Goal: Transaction & Acquisition: Purchase product/service

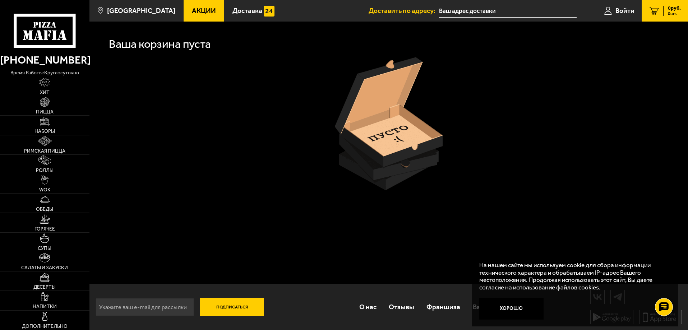
scroll to position [0, 0]
click at [41, 128] on link "Наборы" at bounding box center [44, 125] width 89 height 19
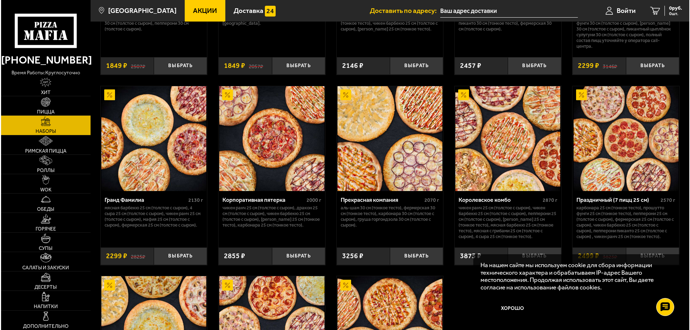
scroll to position [970, 0]
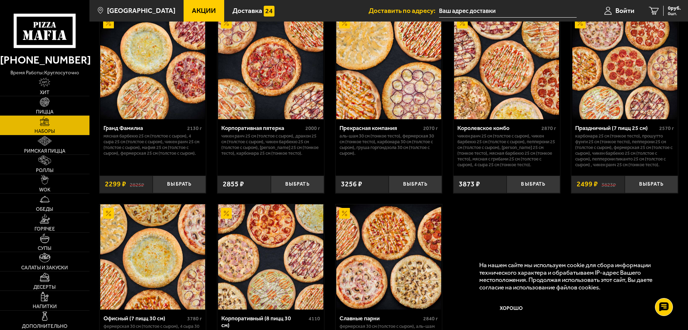
click at [606, 86] on img at bounding box center [624, 66] width 105 height 105
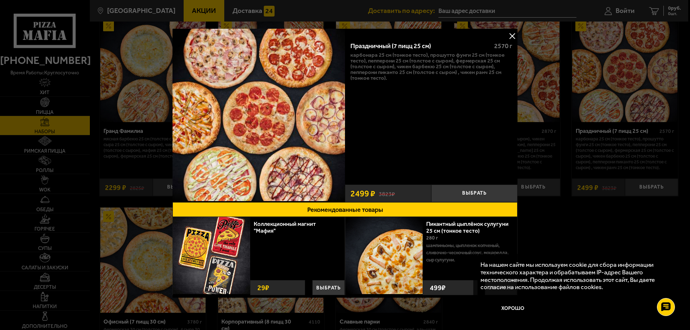
scroll to position [2, 0]
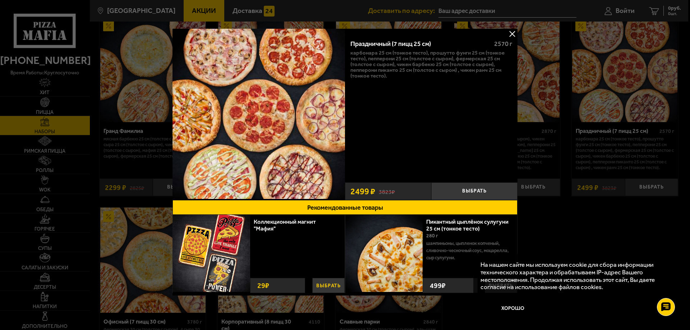
click at [320, 286] on button "Выбрать" at bounding box center [328, 285] width 32 height 15
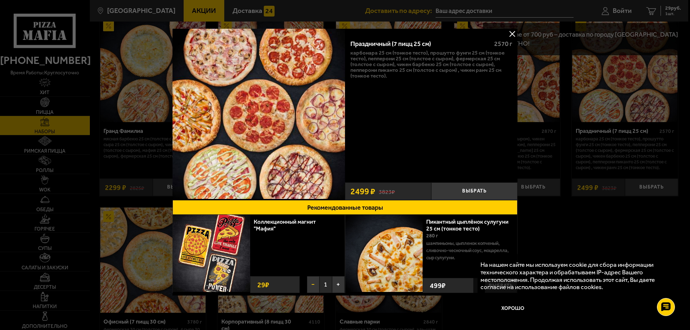
click at [310, 284] on button "−" at bounding box center [313, 284] width 13 height 17
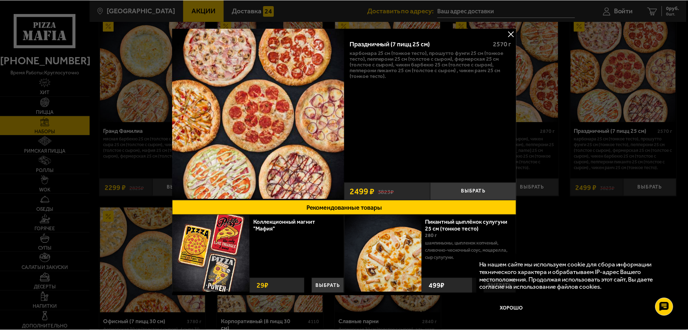
scroll to position [0, 0]
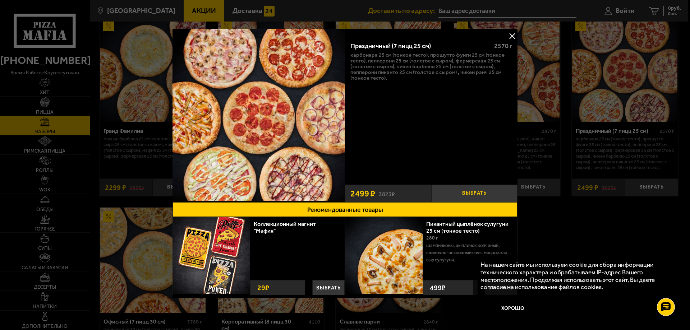
click at [463, 194] on button "Выбрать" at bounding box center [474, 194] width 86 height 18
click at [560, 219] on div at bounding box center [345, 165] width 690 height 330
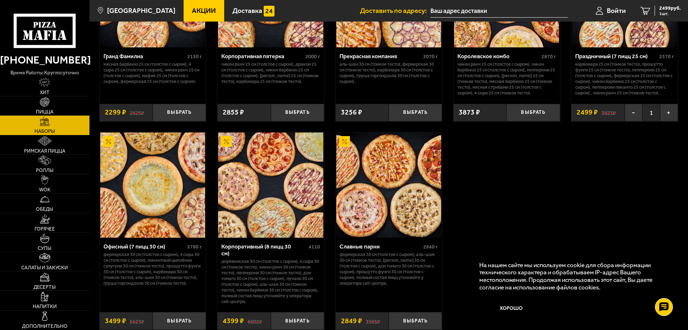
scroll to position [1078, 0]
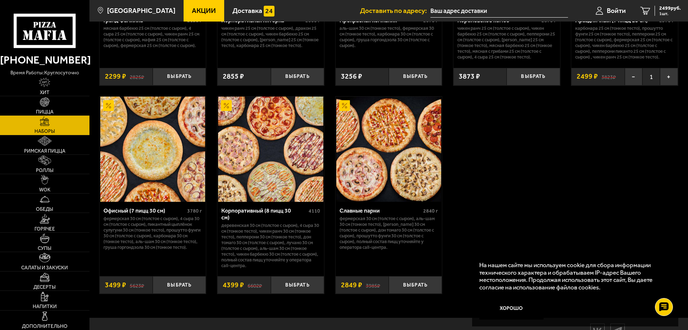
click at [161, 158] on img at bounding box center [152, 149] width 105 height 105
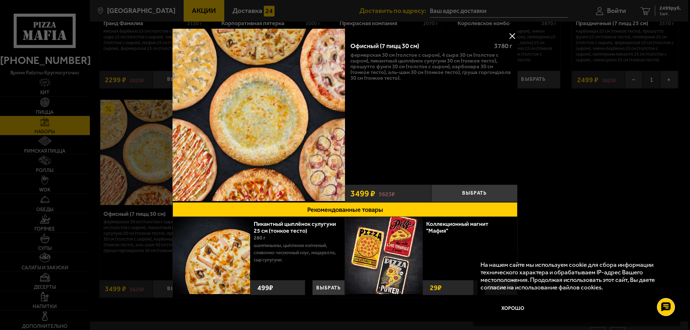
click at [512, 38] on button at bounding box center [512, 36] width 11 height 11
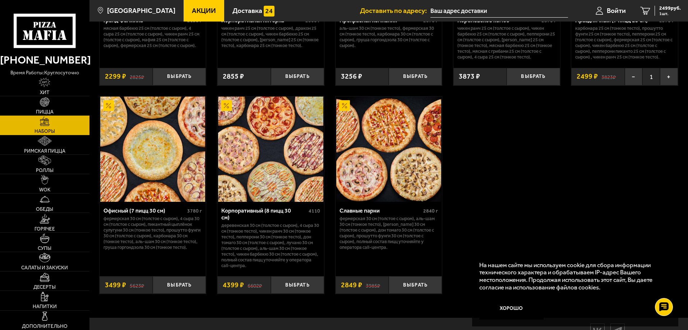
click at [381, 158] on img at bounding box center [388, 149] width 105 height 105
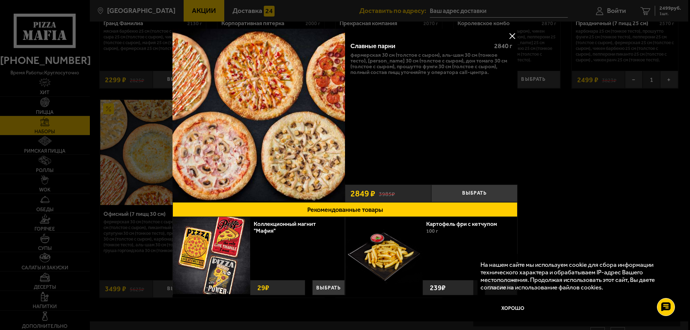
click at [570, 108] on div at bounding box center [345, 165] width 690 height 330
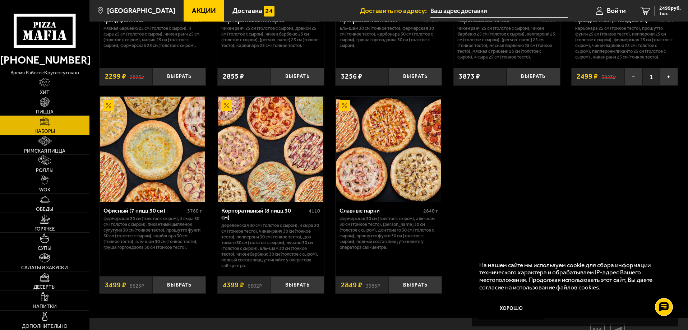
scroll to position [1006, 0]
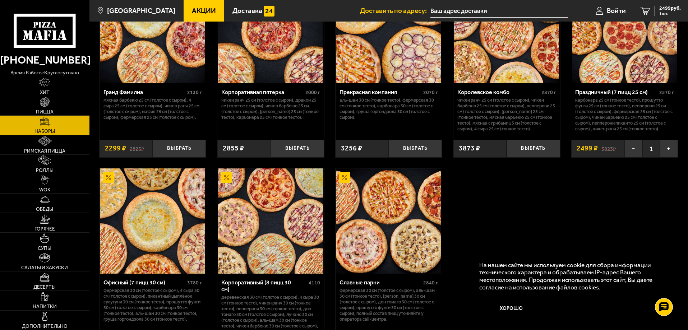
click at [601, 68] on img at bounding box center [624, 30] width 105 height 105
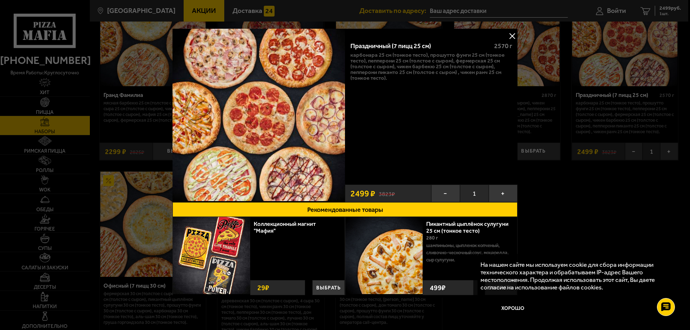
click at [553, 174] on div at bounding box center [345, 165] width 690 height 330
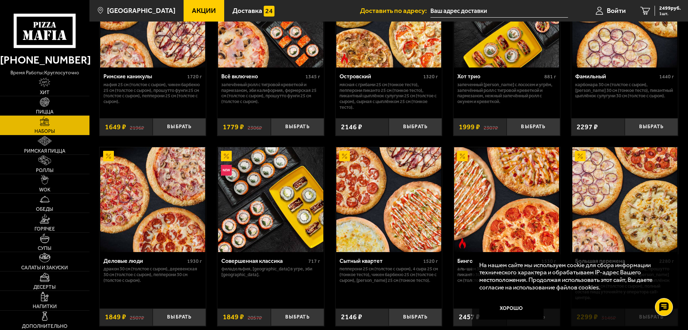
scroll to position [754, 0]
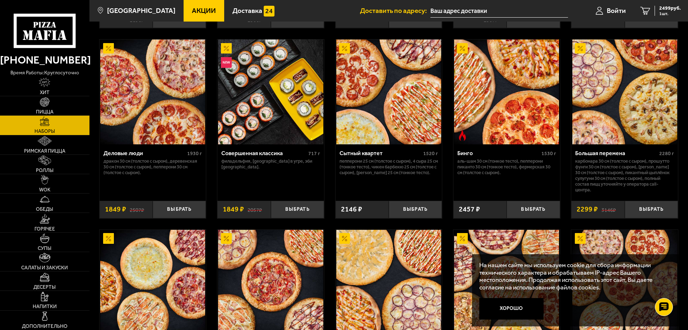
drag, startPoint x: 518, startPoint y: 307, endPoint x: 507, endPoint y: 292, distance: 19.0
click at [518, 308] on button "Хорошо" at bounding box center [511, 309] width 65 height 22
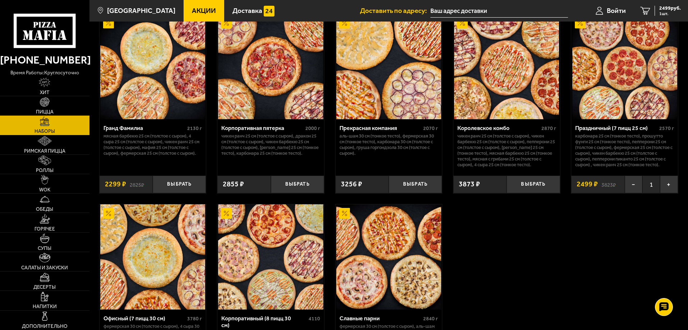
scroll to position [934, 0]
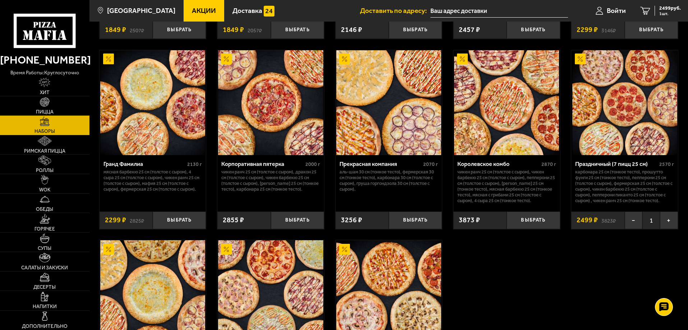
click at [626, 123] on img at bounding box center [624, 102] width 105 height 105
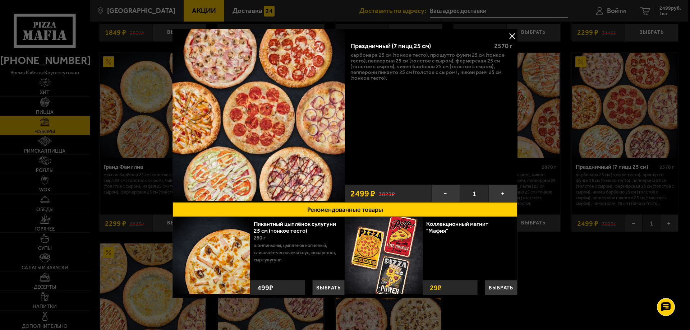
click at [551, 246] on div at bounding box center [345, 165] width 690 height 330
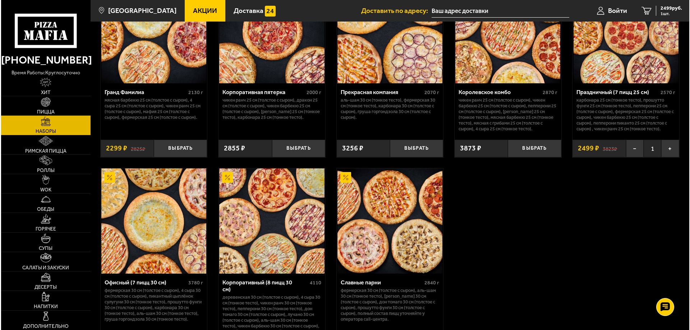
scroll to position [970, 0]
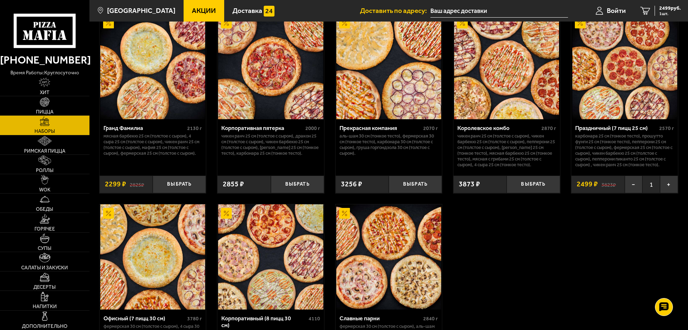
click at [603, 87] on img at bounding box center [624, 66] width 105 height 105
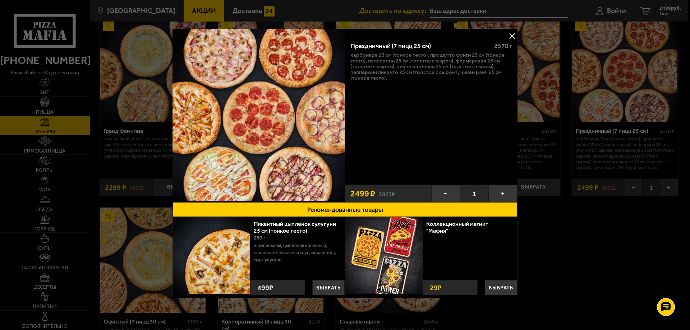
click at [592, 218] on div at bounding box center [345, 165] width 690 height 330
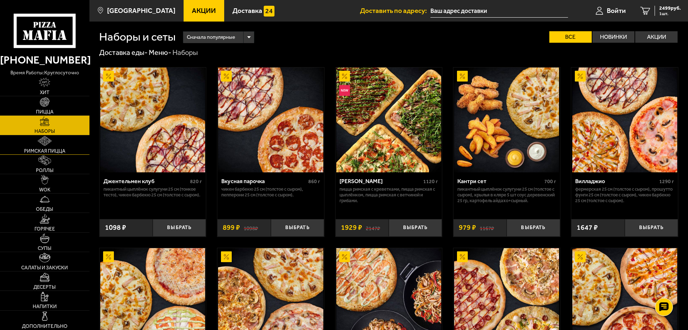
click at [50, 149] on span "Римская пицца" at bounding box center [44, 151] width 41 height 5
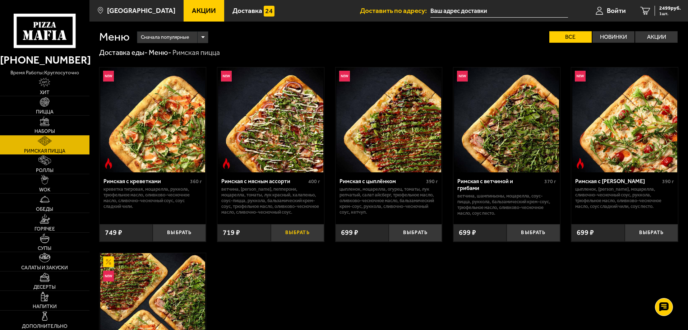
click at [295, 232] on button "Выбрать" at bounding box center [297, 233] width 53 height 18
click at [651, 9] on link "2 3218 руб. 2 шт." at bounding box center [660, 11] width 55 height 22
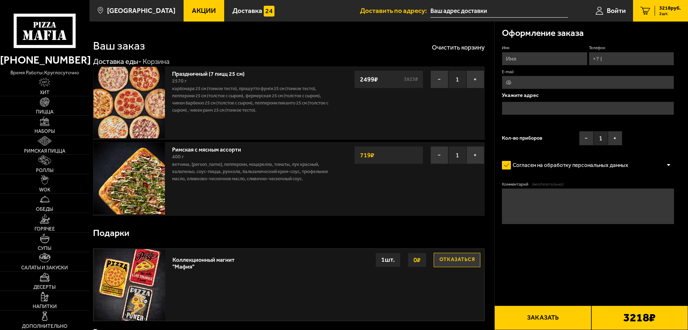
click at [144, 176] on img at bounding box center [128, 178] width 71 height 71
click at [223, 149] on link "Римская с мясным ассорти" at bounding box center [210, 148] width 76 height 9
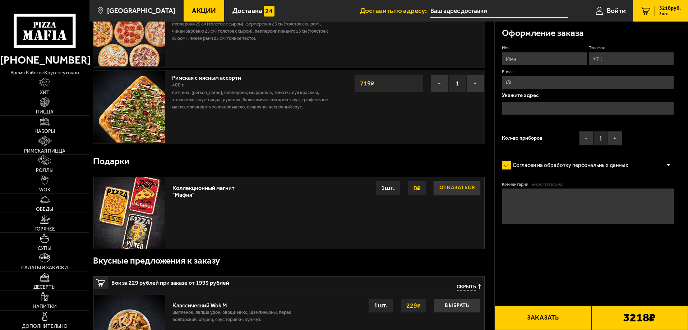
scroll to position [36, 0]
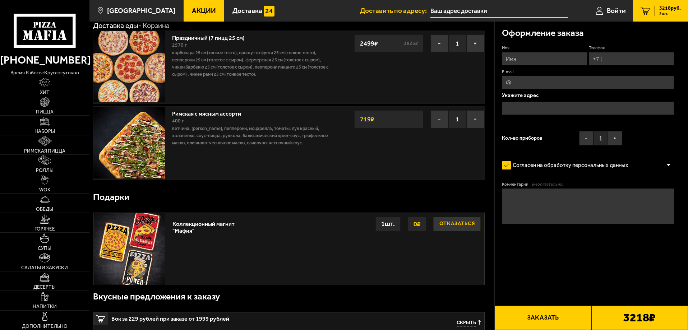
click at [193, 113] on link "Римская с мясным ассорти" at bounding box center [210, 112] width 76 height 9
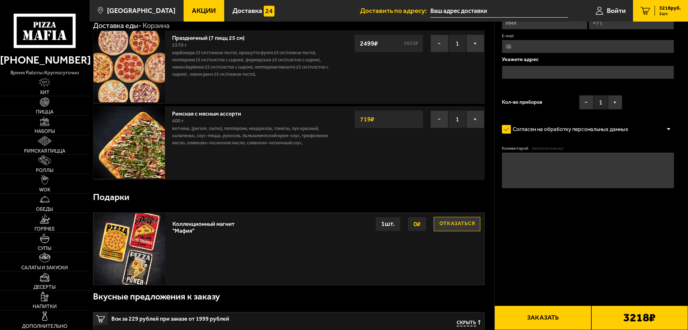
scroll to position [0, 0]
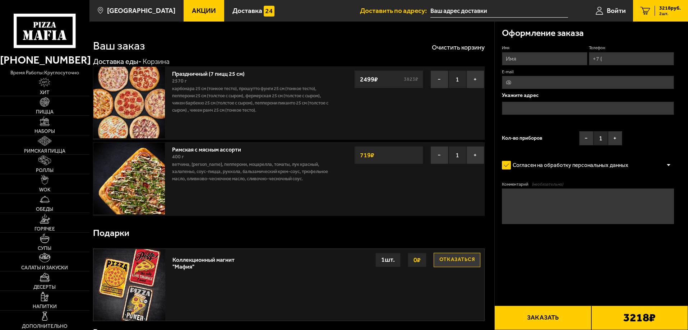
drag, startPoint x: 232, startPoint y: 149, endPoint x: 247, endPoint y: 153, distance: 14.9
click at [232, 149] on link "Римская с мясным ассорти" at bounding box center [210, 148] width 76 height 9
click at [53, 149] on span "Римская пицца" at bounding box center [44, 151] width 41 height 5
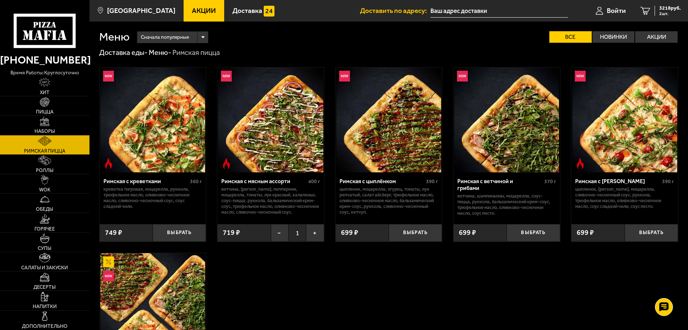
click at [258, 131] on img at bounding box center [270, 120] width 105 height 105
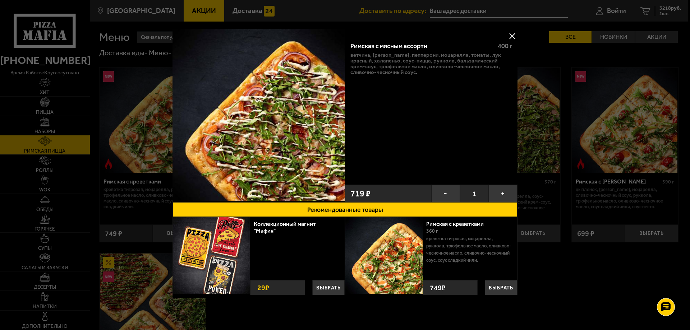
click at [511, 36] on button at bounding box center [512, 36] width 11 height 11
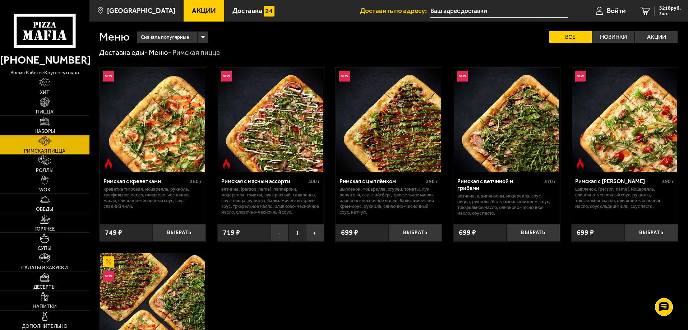
click at [280, 231] on button "−" at bounding box center [280, 233] width 18 height 18
click at [47, 108] on link "Пицца" at bounding box center [44, 105] width 89 height 19
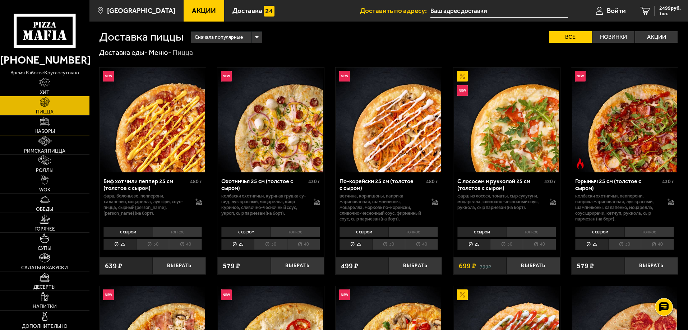
click at [77, 119] on link "Наборы" at bounding box center [44, 125] width 89 height 19
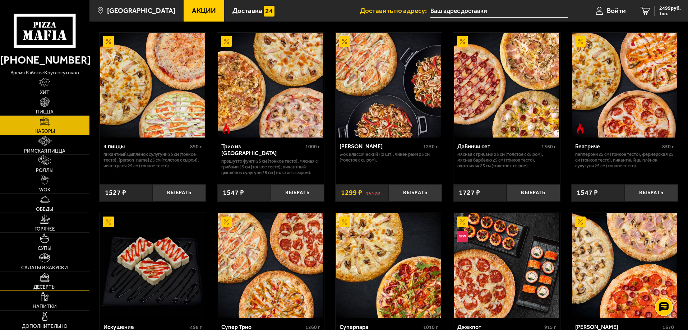
scroll to position [251, 0]
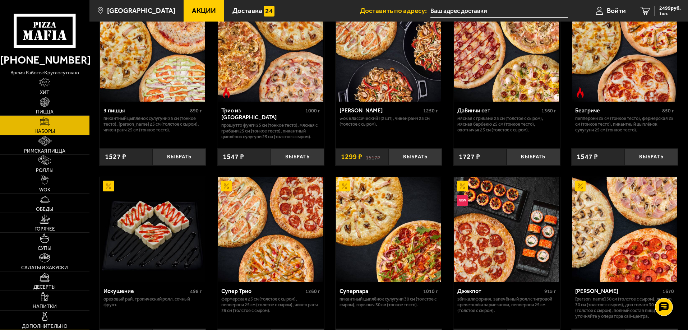
click at [59, 318] on link "Дополнительно" at bounding box center [44, 320] width 89 height 19
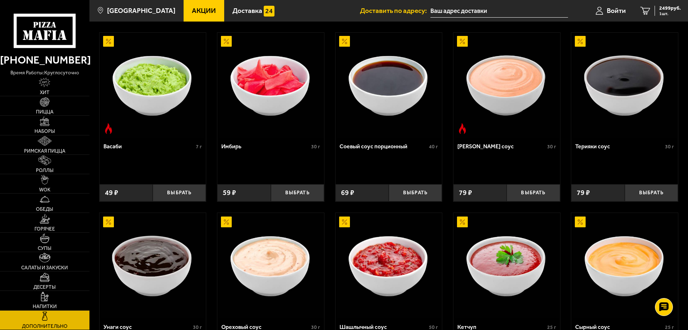
scroll to position [340, 0]
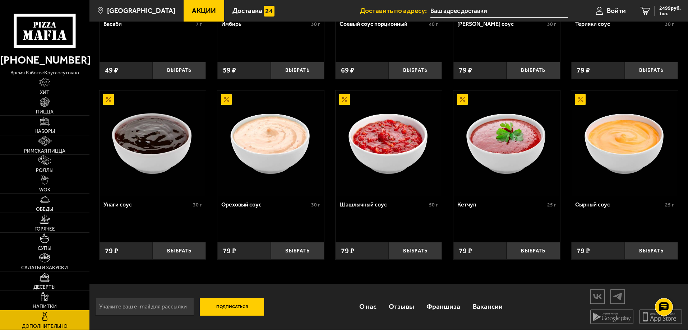
click at [56, 299] on link "Напитки" at bounding box center [44, 300] width 89 height 19
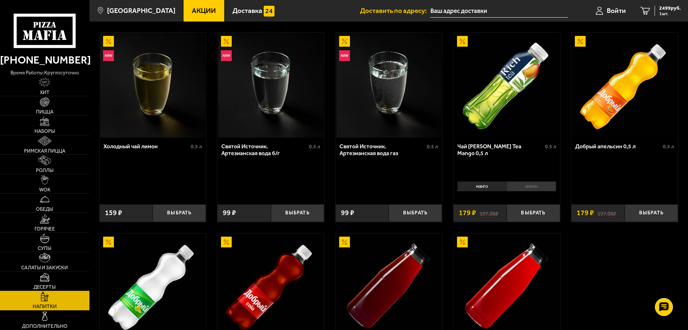
scroll to position [359, 0]
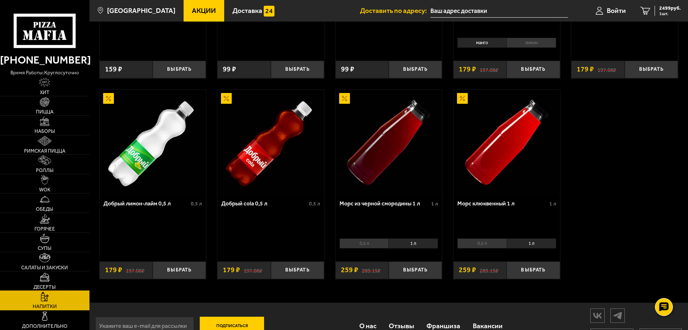
click at [52, 277] on link "Десерты" at bounding box center [44, 281] width 89 height 19
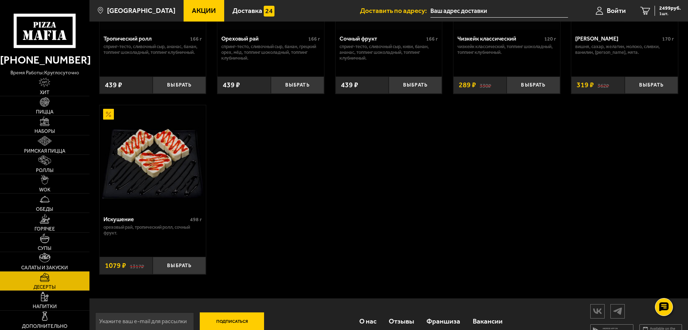
scroll to position [180, 0]
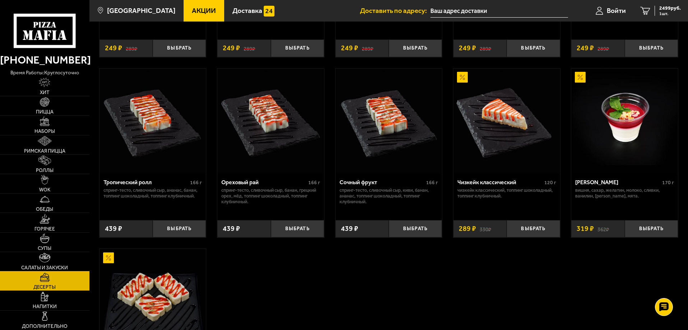
click at [62, 253] on link "Салаты и закуски" at bounding box center [44, 261] width 89 height 19
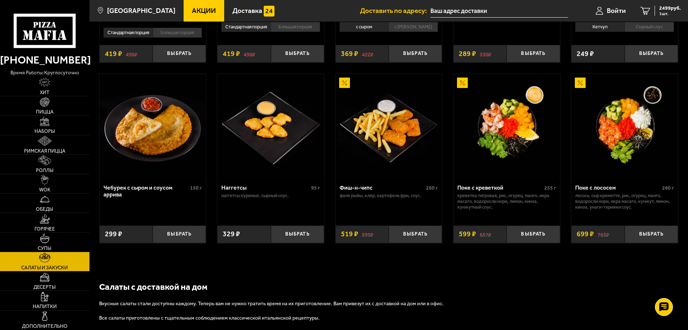
scroll to position [431, 0]
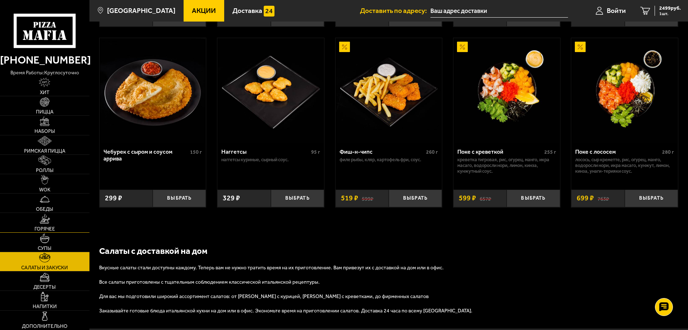
click at [49, 227] on span "Горячее" at bounding box center [44, 229] width 20 height 5
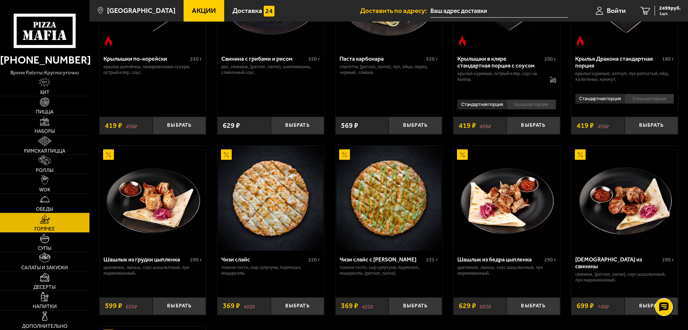
scroll to position [467, 0]
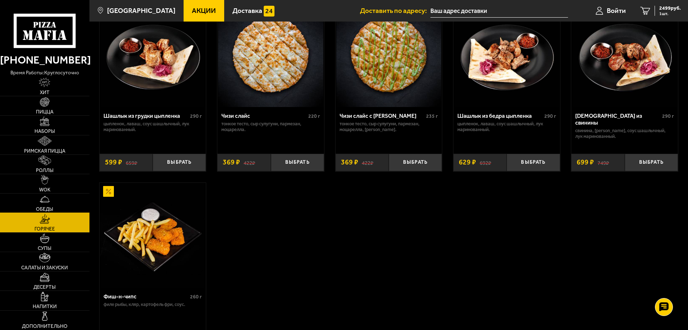
click at [61, 202] on link "Обеды" at bounding box center [44, 203] width 89 height 19
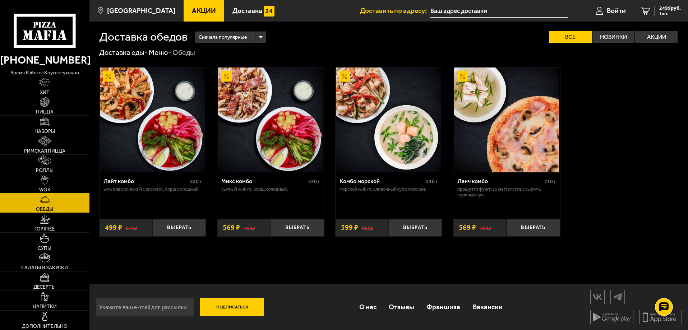
click at [55, 186] on link "WOK" at bounding box center [44, 183] width 89 height 19
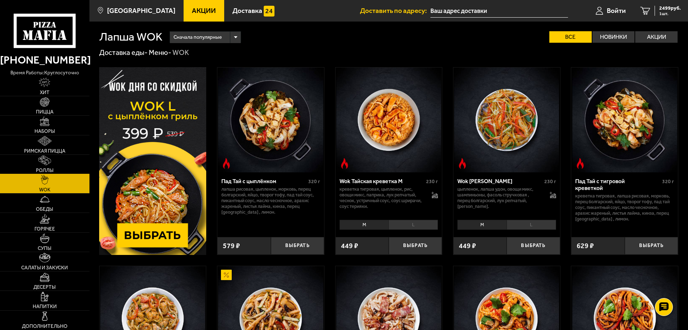
click at [59, 166] on link "Роллы" at bounding box center [44, 164] width 89 height 19
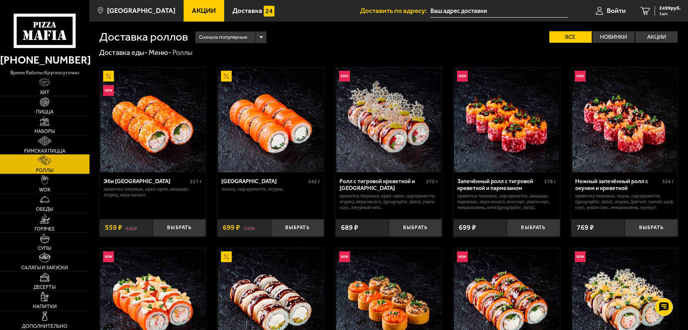
click at [51, 149] on span "Римская пицца" at bounding box center [44, 151] width 41 height 5
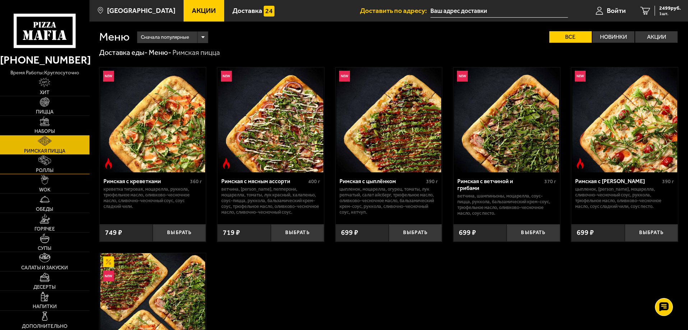
click at [50, 172] on span "Роллы" at bounding box center [45, 170] width 18 height 5
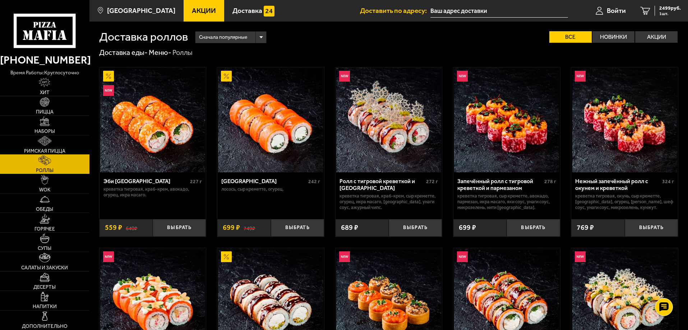
click at [42, 149] on span "Римская пицца" at bounding box center [44, 151] width 41 height 5
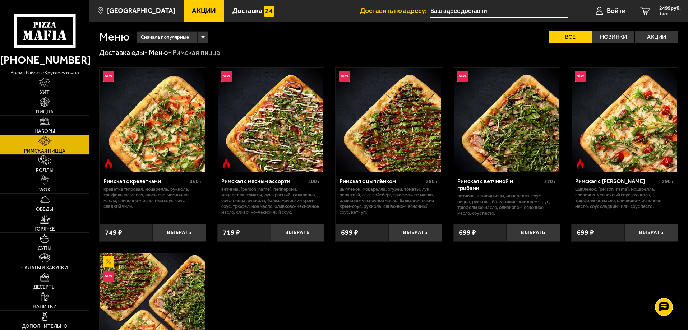
click at [41, 124] on img at bounding box center [45, 122] width 10 height 10
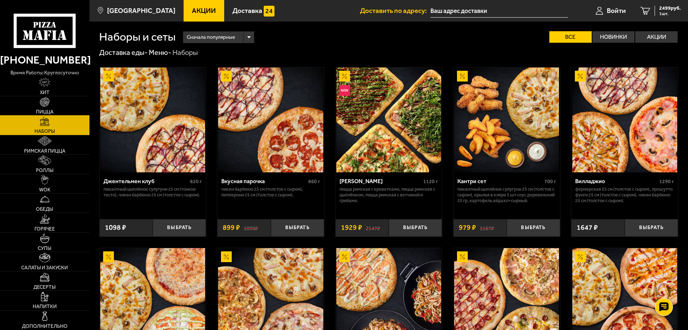
click at [42, 110] on span "Пицца" at bounding box center [45, 112] width 18 height 5
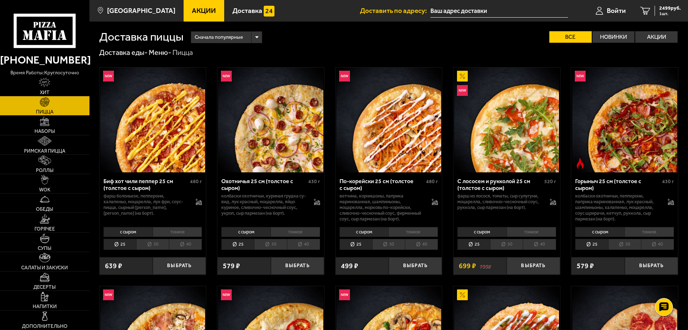
click at [260, 32] on div "Сначала популярные" at bounding box center [226, 37] width 71 height 11
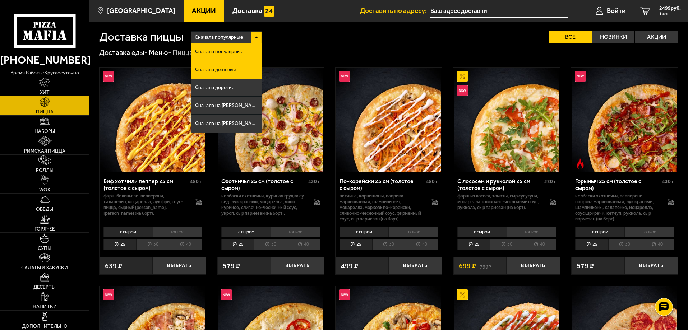
click at [227, 68] on span "Сначала дешевые" at bounding box center [215, 69] width 41 height 5
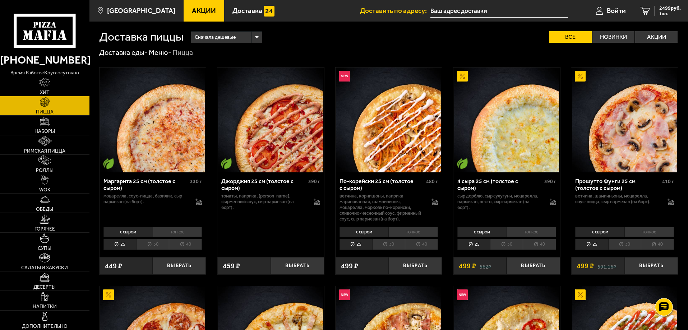
click at [139, 230] on li "с сыром" at bounding box center [127, 232] width 49 height 10
click at [164, 232] on li "тонкое" at bounding box center [178, 232] width 50 height 10
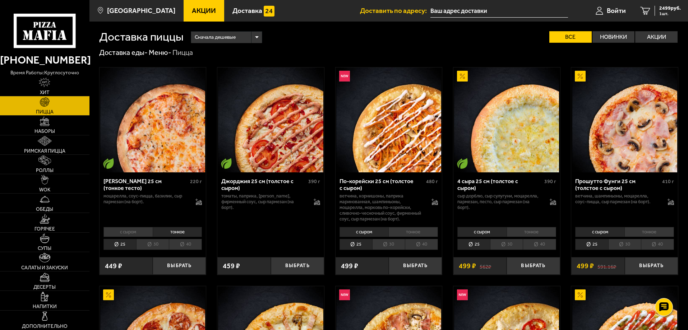
click at [143, 230] on li "с сыром" at bounding box center [127, 232] width 49 height 10
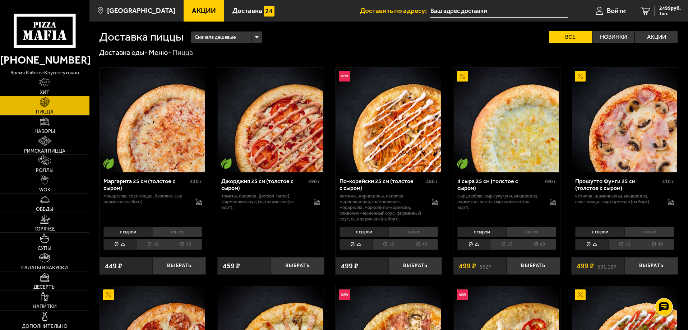
click at [167, 231] on li "тонкое" at bounding box center [178, 232] width 50 height 10
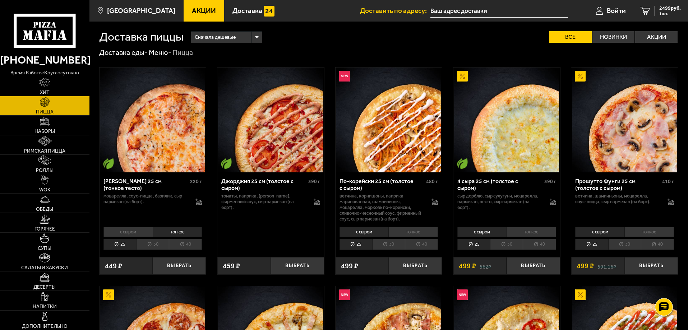
click at [141, 231] on li "с сыром" at bounding box center [127, 232] width 49 height 10
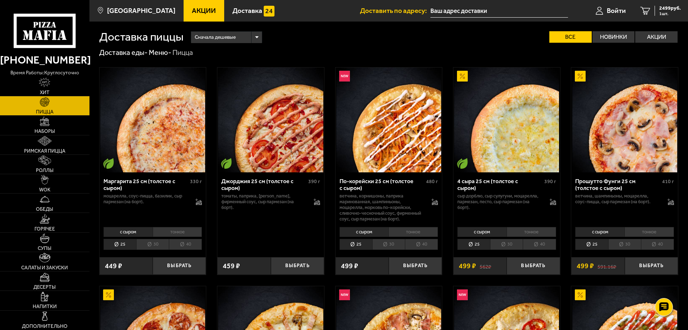
click at [175, 233] on li "тонкое" at bounding box center [178, 232] width 50 height 10
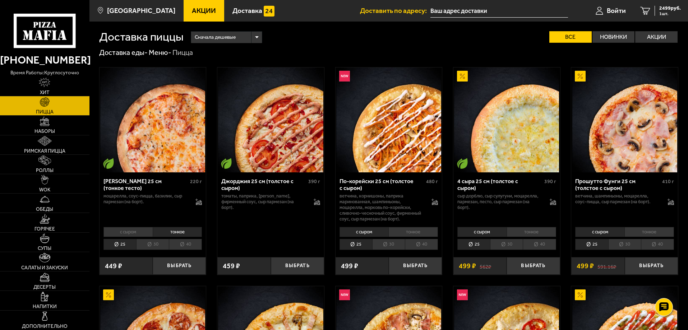
click at [143, 232] on li "с сыром" at bounding box center [127, 232] width 49 height 10
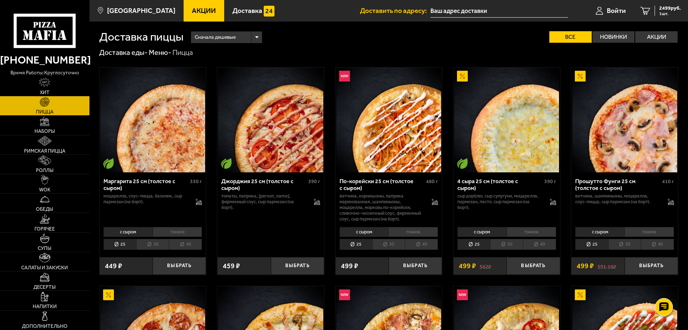
drag, startPoint x: 146, startPoint y: 246, endPoint x: 151, endPoint y: 246, distance: 4.3
click at [151, 246] on li "30" at bounding box center [152, 244] width 33 height 11
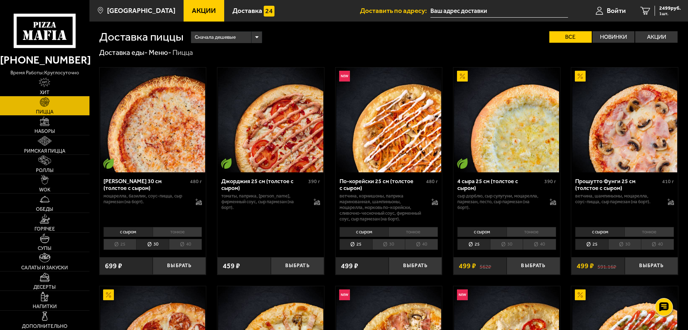
click at [127, 245] on li "25" at bounding box center [119, 244] width 33 height 11
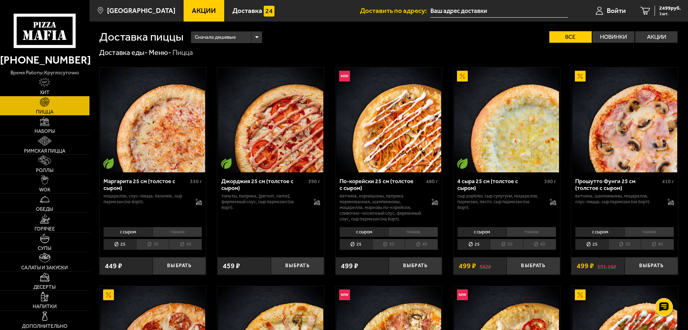
click at [154, 240] on li "30" at bounding box center [152, 244] width 33 height 11
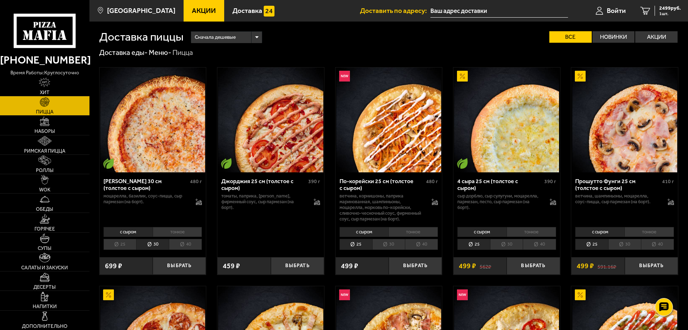
click at [126, 240] on li "25" at bounding box center [119, 244] width 33 height 11
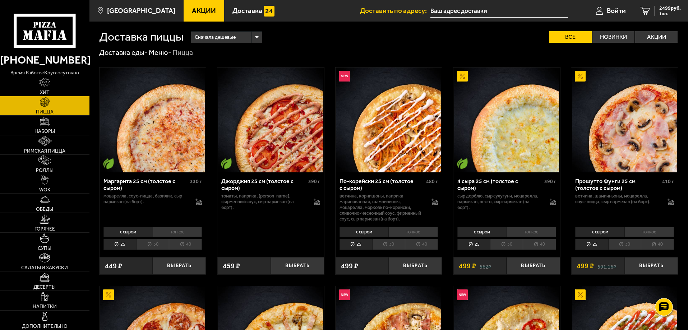
click at [151, 244] on li "30" at bounding box center [152, 244] width 33 height 11
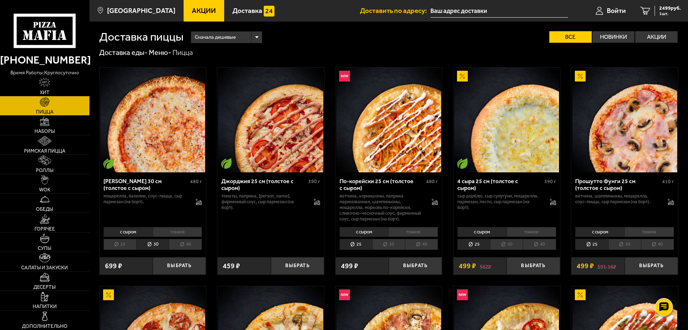
click at [125, 246] on li "25" at bounding box center [119, 244] width 33 height 11
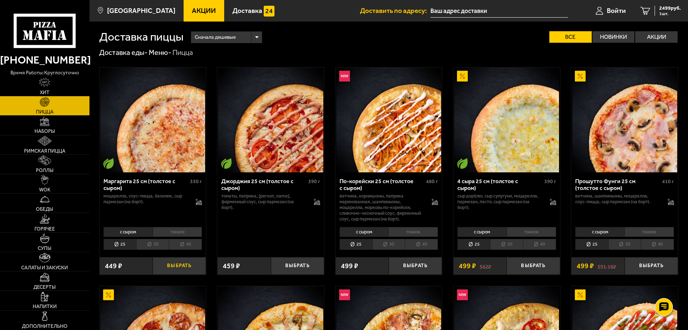
click at [177, 270] on button "Выбрать" at bounding box center [179, 266] width 53 height 18
click at [664, 9] on span "2948 руб." at bounding box center [670, 8] width 22 height 5
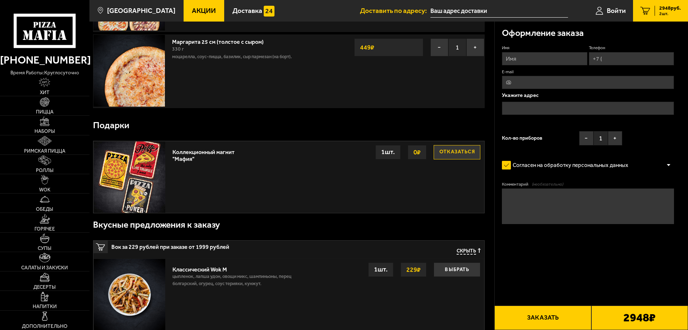
scroll to position [36, 0]
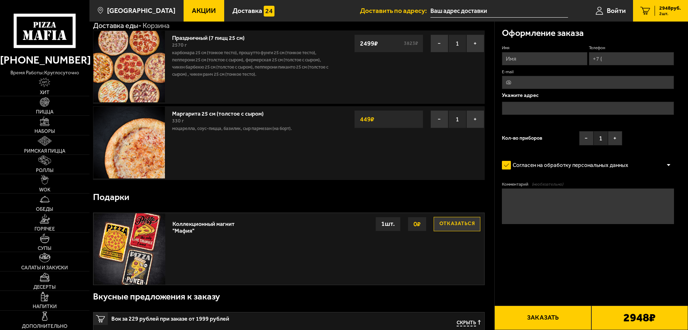
click at [144, 76] on img at bounding box center [128, 66] width 71 height 71
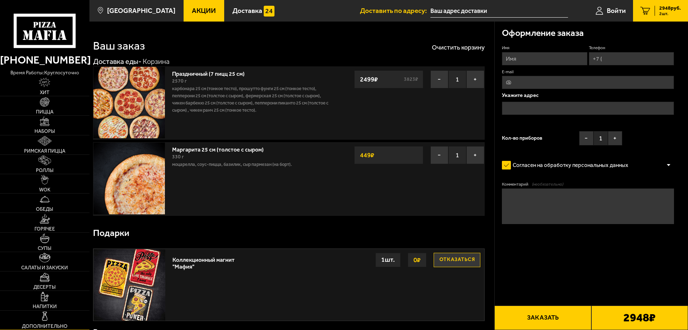
click at [53, 314] on link "Дополнительно" at bounding box center [44, 320] width 89 height 19
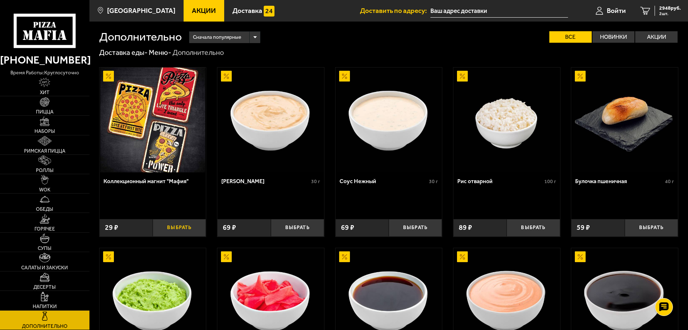
click at [168, 227] on button "Выбрать" at bounding box center [179, 228] width 53 height 18
click at [194, 227] on button "+" at bounding box center [197, 228] width 18 height 18
click at [664, 10] on span "3006 руб." at bounding box center [670, 8] width 22 height 5
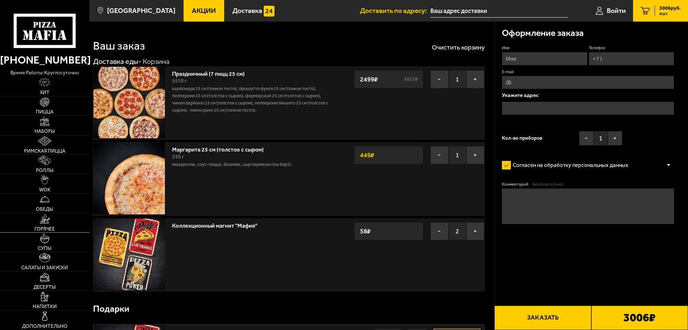
scroll to position [72, 0]
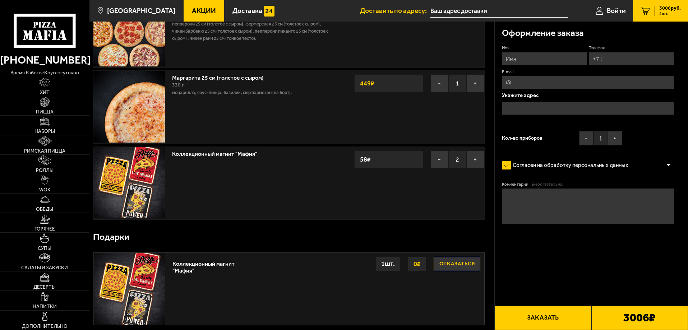
click at [192, 8] on span "Акции" at bounding box center [204, 10] width 24 height 7
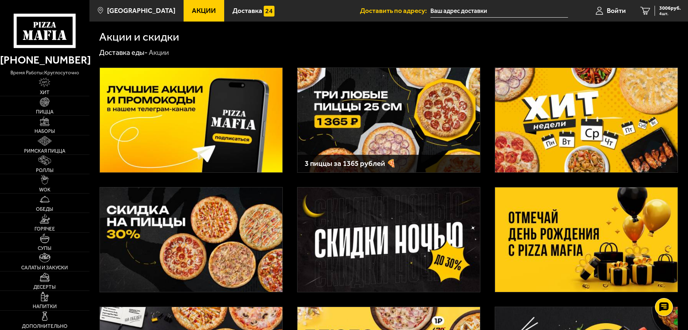
click at [554, 221] on img at bounding box center [586, 240] width 183 height 105
click at [192, 14] on span "Акции" at bounding box center [204, 10] width 24 height 7
click at [667, 6] on span "3006 руб." at bounding box center [670, 8] width 22 height 5
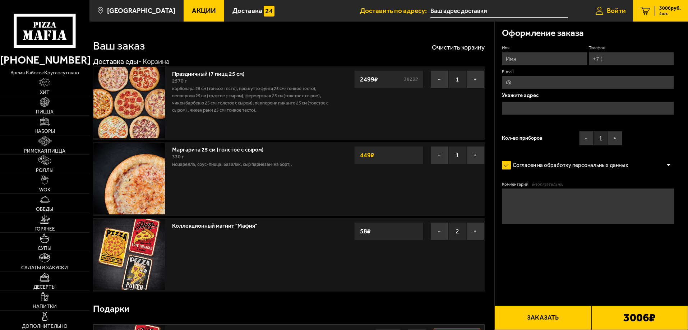
click at [605, 11] on link "Войти" at bounding box center [610, 11] width 45 height 22
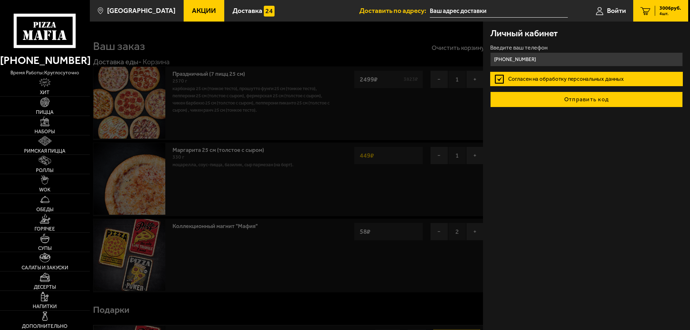
type input "[PHONE_NUMBER]"
click at [591, 102] on button "Отправить код" at bounding box center [586, 100] width 193 height 16
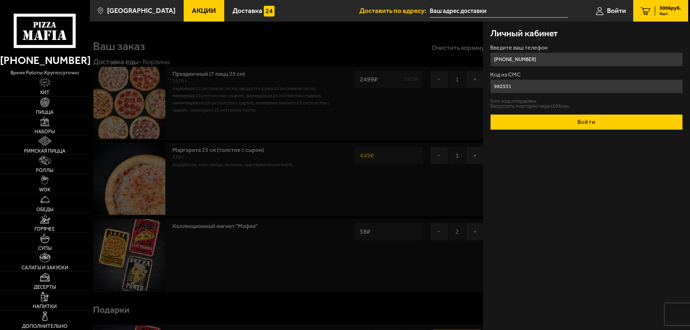
type input "982531"
click at [586, 122] on button "Войти" at bounding box center [586, 122] width 193 height 16
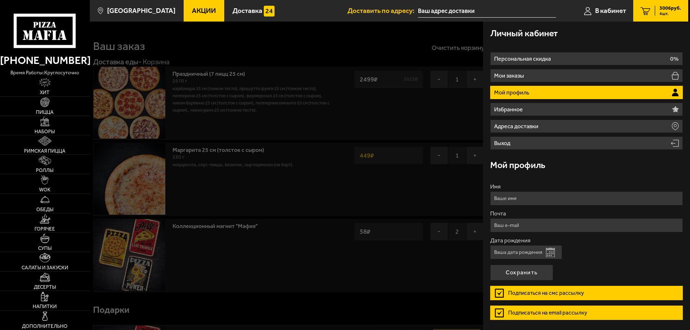
type input "[PHONE_NUMBER]"
drag, startPoint x: 509, startPoint y: 254, endPoint x: 503, endPoint y: 254, distance: 5.8
click at [509, 253] on input "Дата рождения" at bounding box center [526, 252] width 72 height 14
type input "[DATE]"
click at [534, 198] on input "Имя" at bounding box center [586, 198] width 193 height 14
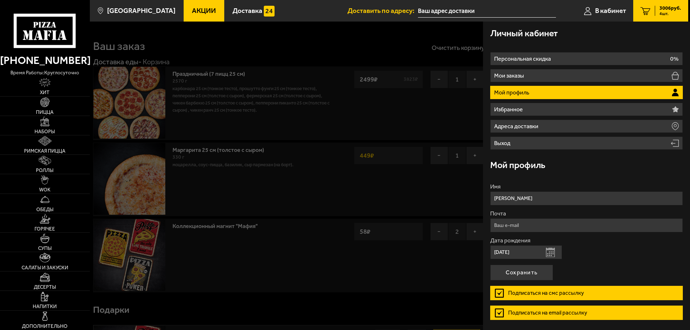
type input "[PERSON_NAME]"
click at [519, 223] on input "Почта" at bounding box center [586, 225] width 193 height 14
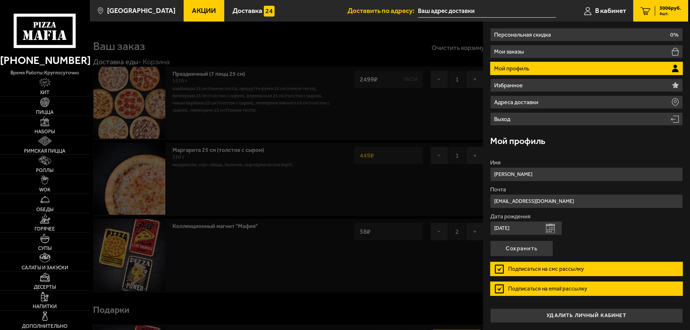
type input "[EMAIL_ADDRESS][DOMAIN_NAME]"
click at [497, 269] on label "Подписаться на смс рассылку" at bounding box center [586, 269] width 193 height 14
click at [0, 0] on input "Подписаться на смс рассылку" at bounding box center [0, 0] width 0 height 0
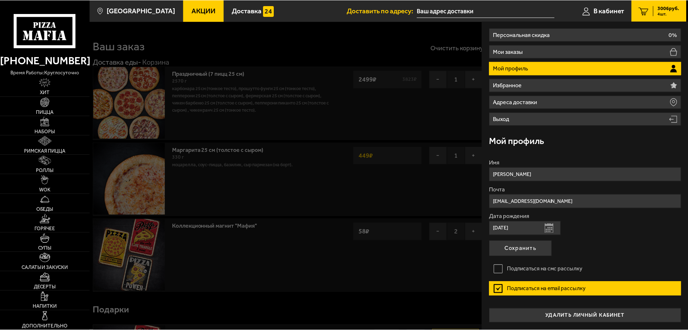
scroll to position [0, 0]
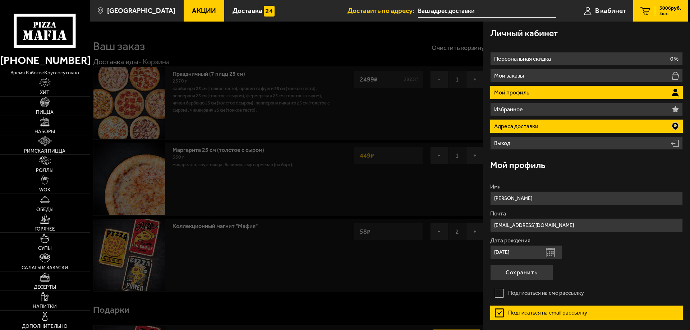
click at [547, 126] on li "Адреса доставки" at bounding box center [586, 126] width 193 height 13
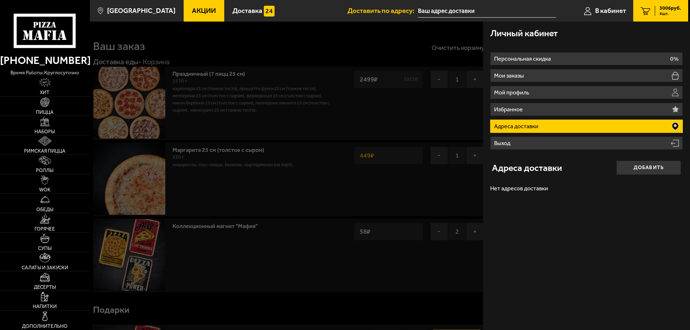
drag, startPoint x: 643, startPoint y: 166, endPoint x: 624, endPoint y: 174, distance: 20.4
click at [643, 166] on button "Добавить" at bounding box center [648, 168] width 65 height 14
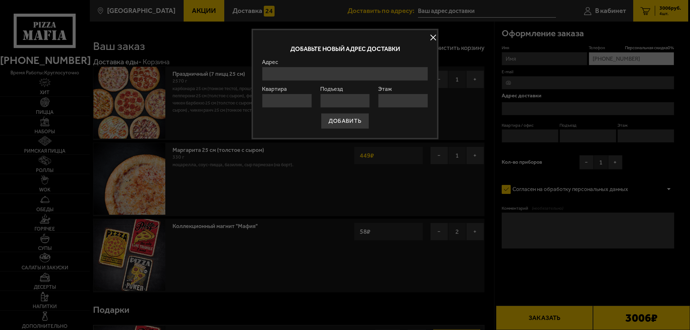
click at [342, 75] on input "Адрес" at bounding box center [345, 74] width 166 height 14
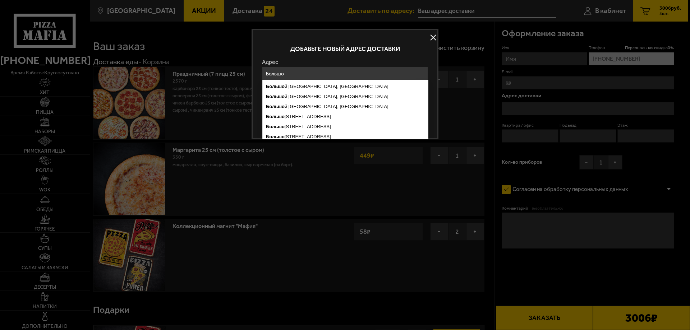
type input "Большо"
click at [432, 38] on button at bounding box center [433, 37] width 11 height 11
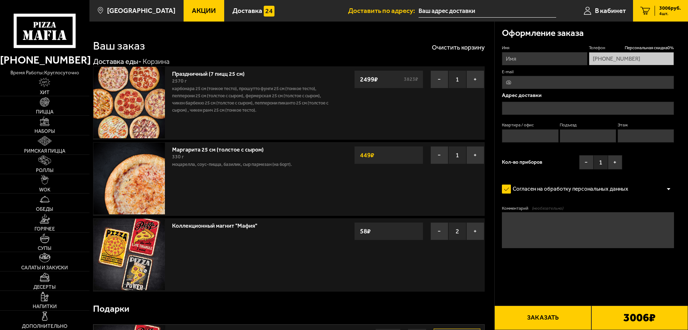
click at [521, 80] on input "E-mail" at bounding box center [588, 82] width 172 height 13
type input "[EMAIL_ADDRESS][DOMAIN_NAME]"
click at [543, 103] on input "text" at bounding box center [588, 108] width 172 height 13
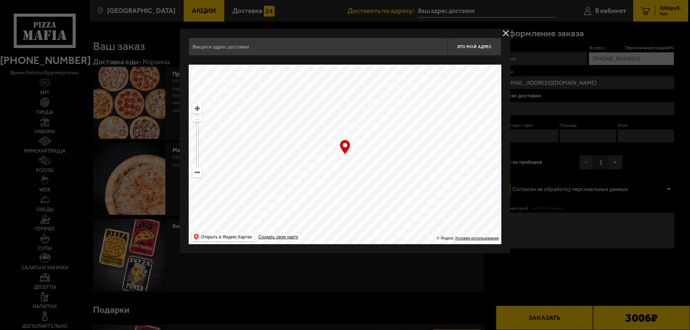
drag, startPoint x: 331, startPoint y: 186, endPoint x: 348, endPoint y: 120, distance: 68.3
click at [348, 120] on ymaps at bounding box center [345, 155] width 313 height 180
type input "[PERSON_NAME][STREET_ADDRESS]"
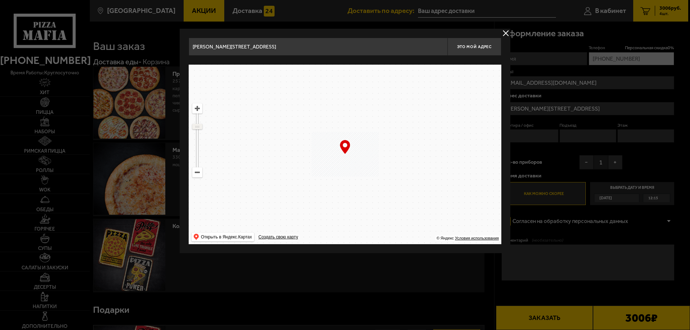
drag, startPoint x: 199, startPoint y: 121, endPoint x: 198, endPoint y: 127, distance: 6.5
click at [198, 127] on ymaps at bounding box center [197, 126] width 9 height 5
drag, startPoint x: 388, startPoint y: 151, endPoint x: 394, endPoint y: 253, distance: 102.2
click at [394, 253] on div "[PERSON_NAME][STREET_ADDRESS] Это мой адрес Найдите адрес перетащив карту … © Я…" at bounding box center [345, 141] width 331 height 225
drag, startPoint x: 342, startPoint y: 105, endPoint x: 271, endPoint y: 183, distance: 105.5
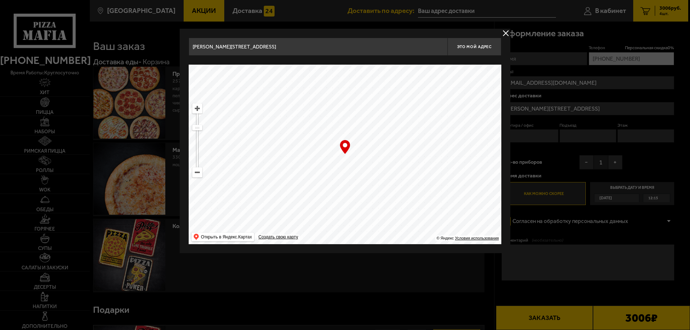
click at [271, 183] on ymaps at bounding box center [345, 155] width 313 height 180
type input "[STREET_ADDRESS]"
drag, startPoint x: 378, startPoint y: 146, endPoint x: 383, endPoint y: 147, distance: 5.5
click at [383, 147] on ymaps at bounding box center [345, 155] width 313 height 180
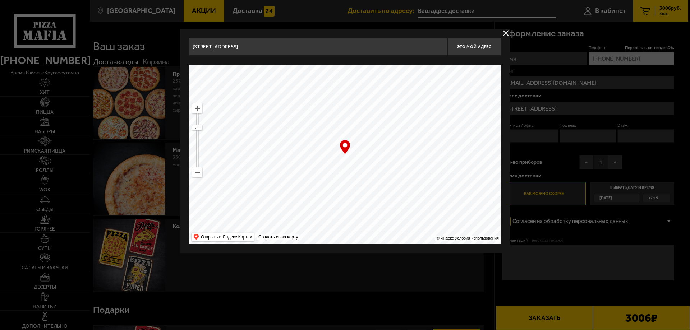
click at [198, 106] on ymaps at bounding box center [197, 108] width 9 height 9
drag, startPoint x: 380, startPoint y: 172, endPoint x: 380, endPoint y: 124, distance: 48.9
click at [380, 124] on ymaps at bounding box center [345, 155] width 313 height 180
click at [199, 110] on ymaps at bounding box center [197, 108] width 9 height 9
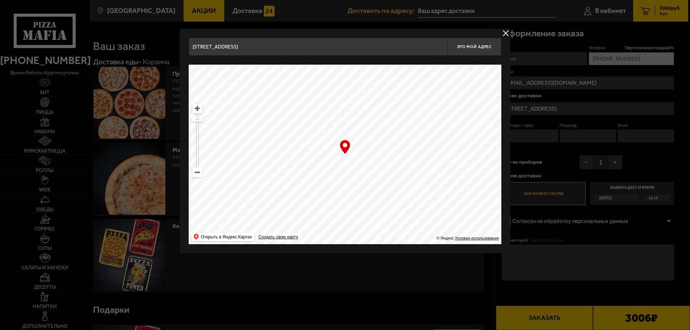
drag, startPoint x: 279, startPoint y: 158, endPoint x: 413, endPoint y: 253, distance: 164.6
type input "[STREET_ADDRESS]"
click at [346, 152] on div "… © Яндекс Условия использования Открыть в Яндекс.Картах Создать свою карту" at bounding box center [345, 155] width 313 height 180
drag, startPoint x: 387, startPoint y: 135, endPoint x: 380, endPoint y: 147, distance: 12.7
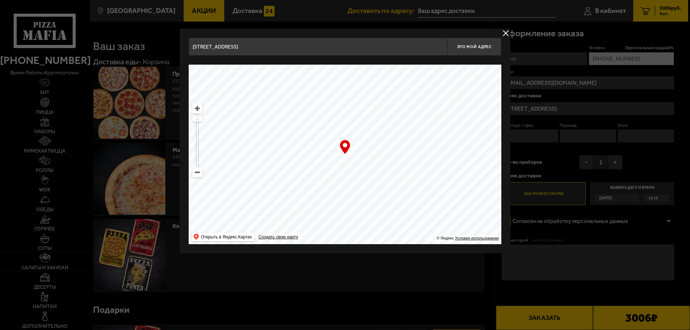
click at [380, 147] on ymaps at bounding box center [345, 155] width 313 height 180
click at [303, 50] on input "[STREET_ADDRESS]" at bounding box center [318, 47] width 259 height 18
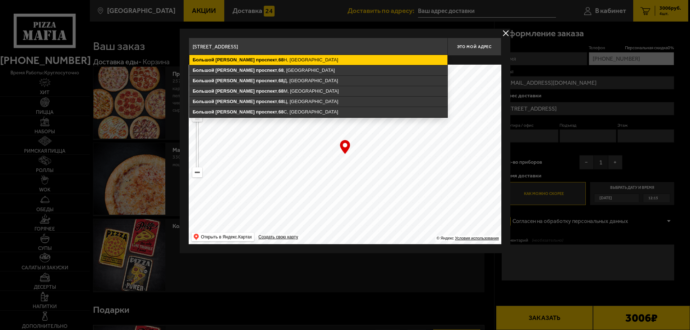
click at [299, 59] on ymaps "[STREET_ADDRESS]" at bounding box center [318, 60] width 258 height 10
type input "[STREET_ADDRESS]"
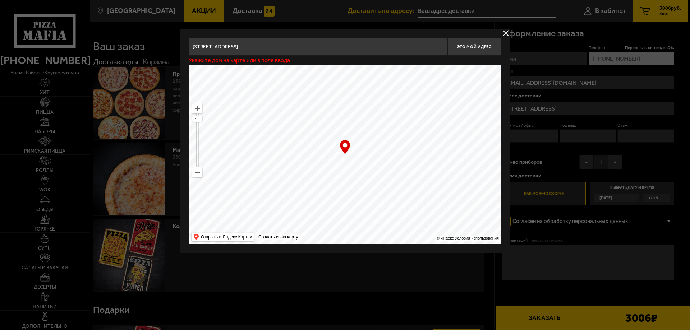
type input "[STREET_ADDRESS]"
click at [480, 43] on button "Это мой адрес" at bounding box center [474, 47] width 54 height 18
type input "[STREET_ADDRESS]"
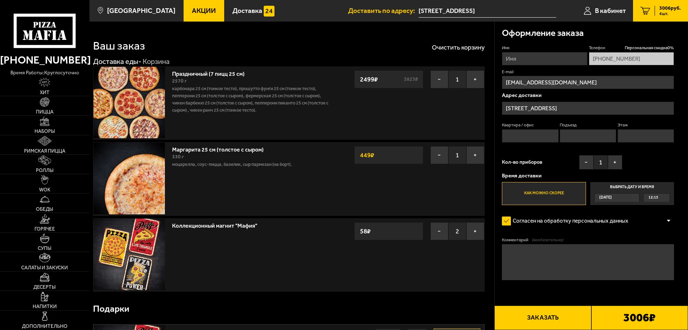
click at [626, 186] on label "Выбрать дату и время [DATE] 12:15" at bounding box center [632, 193] width 84 height 23
click at [0, 0] on input "Выбрать дату и время [DATE] 12:15" at bounding box center [0, 0] width 0 height 0
click at [525, 139] on input "Квартира / офис" at bounding box center [530, 135] width 56 height 13
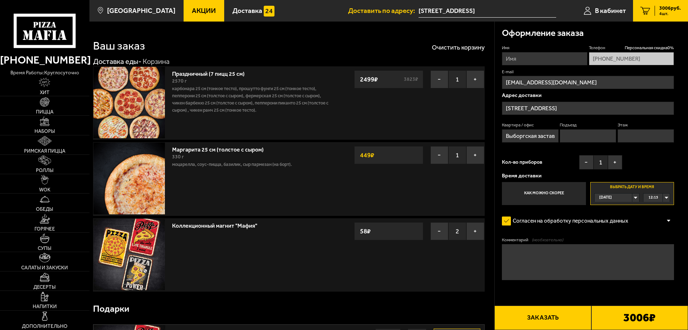
scroll to position [0, 11]
type input "БЦ Выборгская застава"
click at [617, 161] on button "+" at bounding box center [615, 162] width 14 height 14
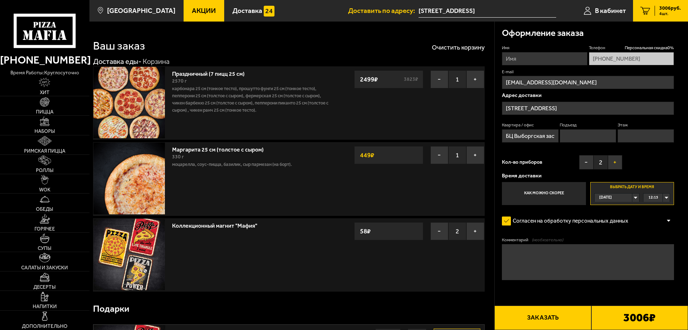
click at [617, 161] on button "+" at bounding box center [615, 162] width 14 height 14
click at [665, 197] on div "12:15" at bounding box center [656, 198] width 26 height 8
click at [660, 216] on li "14:15" at bounding box center [657, 215] width 26 height 9
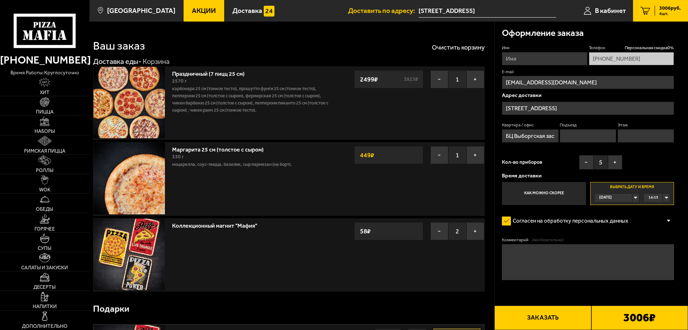
click at [549, 63] on input "Имя" at bounding box center [544, 58] width 85 height 13
type input "[PERSON_NAME]"
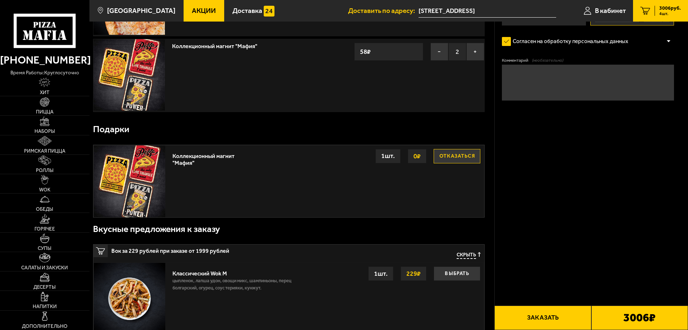
scroll to position [0, 0]
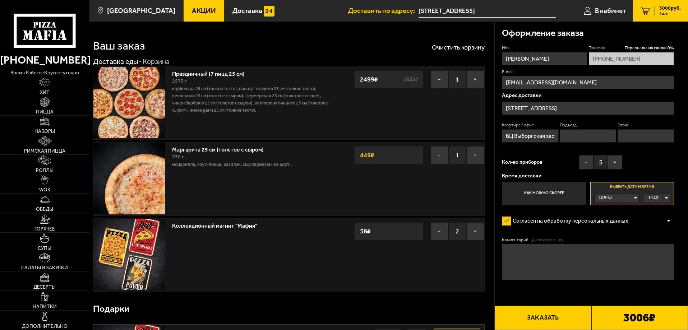
click at [585, 164] on button "−" at bounding box center [586, 162] width 14 height 14
click at [620, 161] on button "+" at bounding box center [615, 162] width 14 height 14
click at [640, 165] on div "Имя [PERSON_NAME] скидка 0 % [PHONE_NUMBER] E-mail [EMAIL_ADDRESS][DOMAIN_NAME]…" at bounding box center [588, 125] width 172 height 160
drag, startPoint x: 525, startPoint y: 139, endPoint x: 582, endPoint y: 137, distance: 57.2
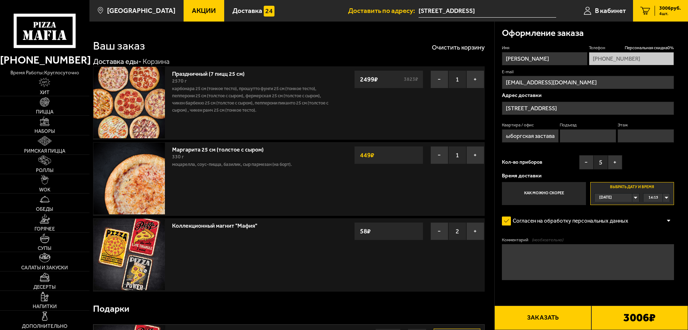
click at [582, 137] on div "Квартира / офис БЦ Выборгская застава Подъезд Этаж" at bounding box center [588, 134] width 172 height 24
click at [554, 157] on div "Кол-во приборов − 5 +" at bounding box center [562, 164] width 120 height 18
click at [588, 166] on button "−" at bounding box center [586, 162] width 14 height 14
click at [587, 165] on button "−" at bounding box center [586, 162] width 14 height 14
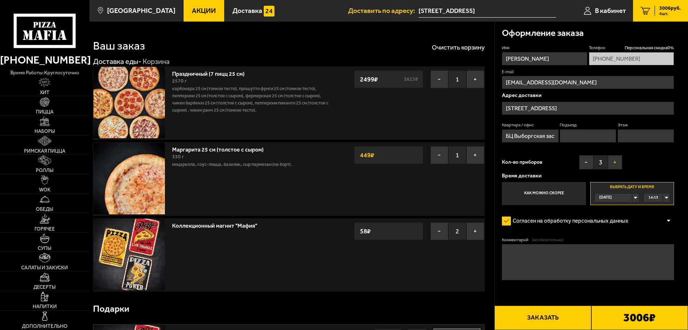
click at [614, 163] on button "+" at bounding box center [615, 162] width 14 height 14
click at [538, 250] on textarea "Комментарий (необязательно)" at bounding box center [588, 262] width 172 height 36
type textarea "спустимся к курьеру"
click at [538, 320] on button "Заказать" at bounding box center [542, 318] width 97 height 24
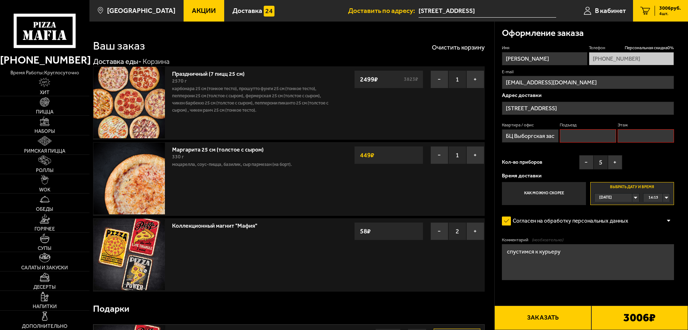
click at [600, 139] on input "Подъезд" at bounding box center [588, 135] width 56 height 13
type input "[PERSON_NAME]"
type input "1"
click at [627, 133] on input "Этаж" at bounding box center [646, 135] width 56 height 13
type input "2"
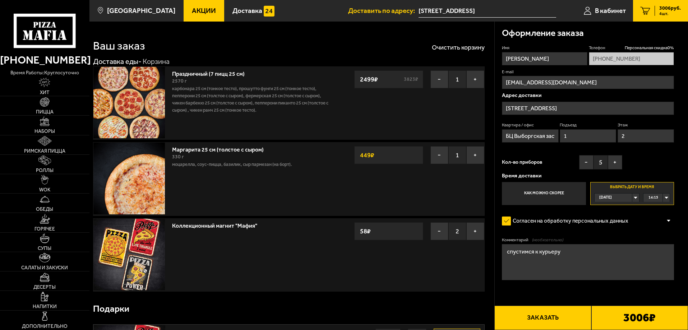
click at [570, 252] on textarea "спустимся к курьеру" at bounding box center [588, 262] width 172 height 36
type textarea "спустимся к [GEOGRAPHIC_DATA], это бизнес-центр"
click at [540, 317] on button "Заказать" at bounding box center [542, 318] width 97 height 24
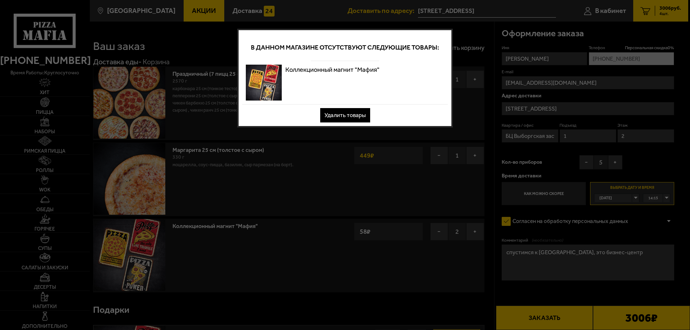
click at [483, 94] on div at bounding box center [345, 165] width 690 height 330
click at [476, 115] on div at bounding box center [345, 165] width 690 height 330
click at [484, 90] on div at bounding box center [345, 165] width 690 height 330
click at [360, 117] on button "Удалить товары" at bounding box center [345, 115] width 50 height 14
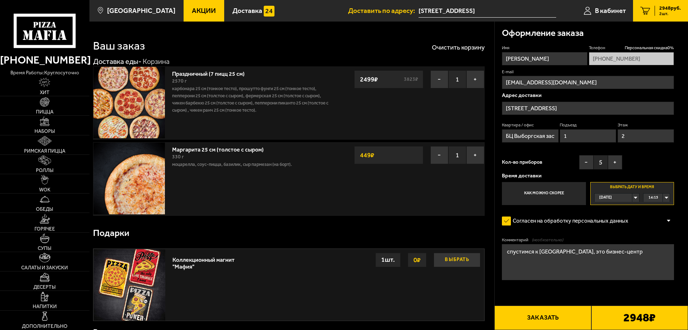
click at [458, 259] on button "Выбрать" at bounding box center [457, 260] width 47 height 14
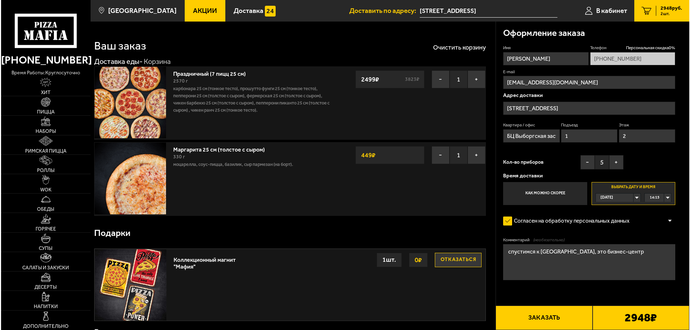
scroll to position [72, 0]
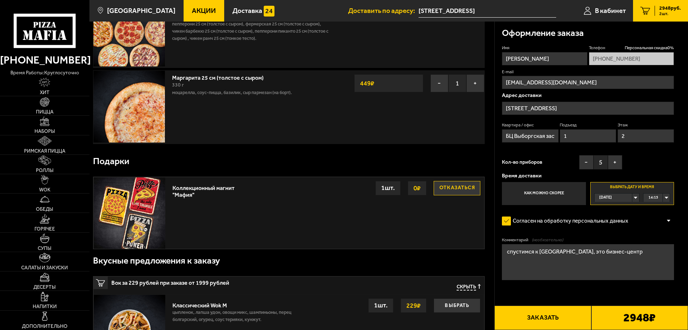
click at [544, 319] on button "Заказать" at bounding box center [542, 318] width 97 height 24
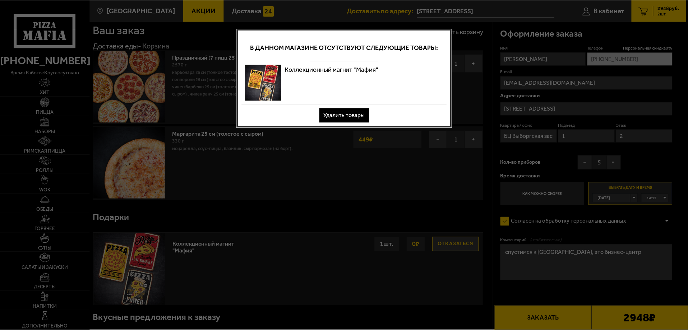
scroll to position [0, 0]
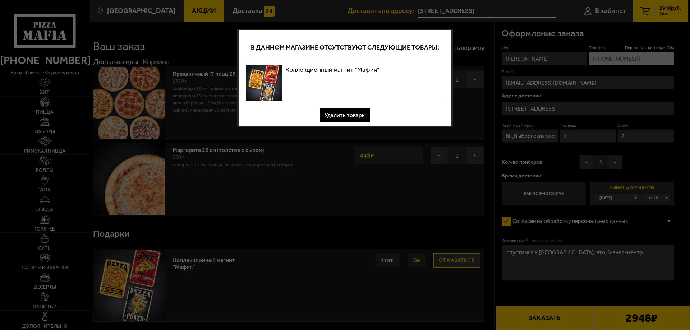
click at [349, 116] on button "Удалить товары" at bounding box center [345, 115] width 50 height 14
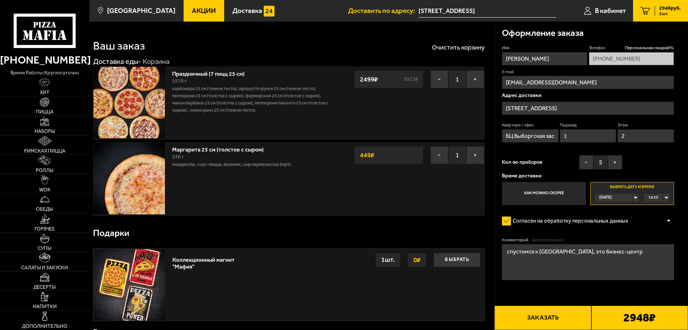
click at [302, 10] on ul "Акции Доставка" at bounding box center [266, 11] width 165 height 22
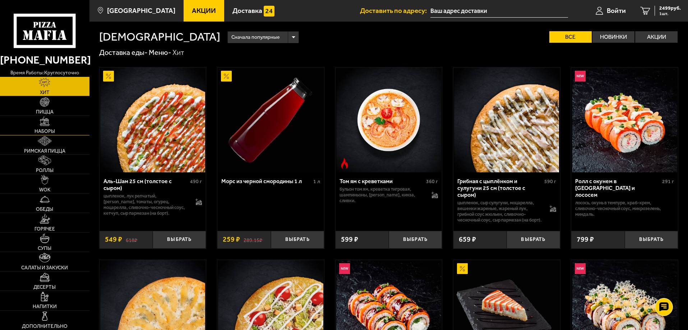
click at [54, 124] on link "Наборы" at bounding box center [44, 125] width 89 height 19
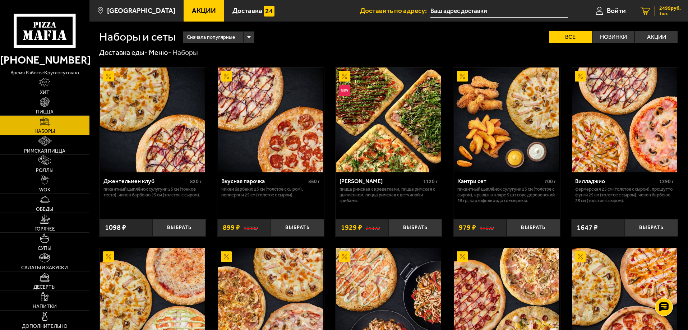
click at [662, 9] on span "2499 руб." at bounding box center [670, 8] width 22 height 5
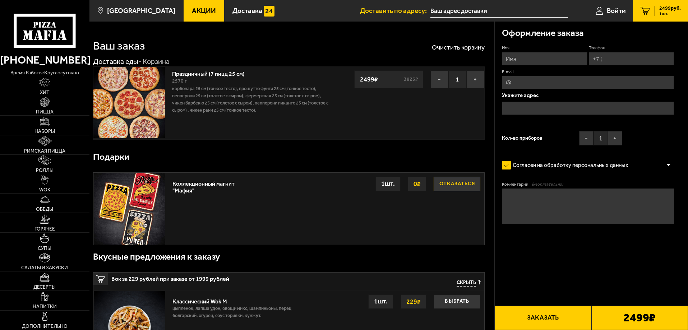
click at [127, 102] on img at bounding box center [128, 102] width 71 height 71
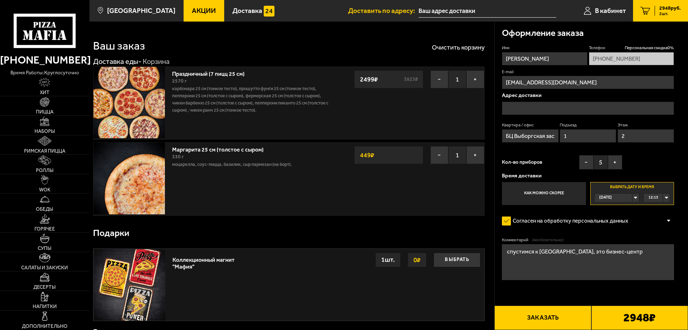
type input "[STREET_ADDRESS]"
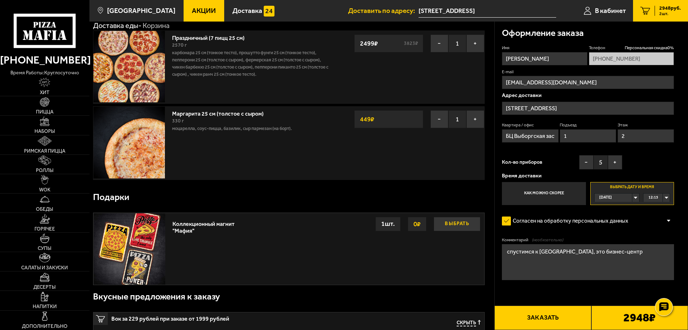
click at [452, 224] on button "Выбрать" at bounding box center [457, 224] width 47 height 14
click at [667, 197] on div "12:15" at bounding box center [656, 198] width 26 height 8
click at [658, 208] on span "14:15" at bounding box center [654, 206] width 10 height 8
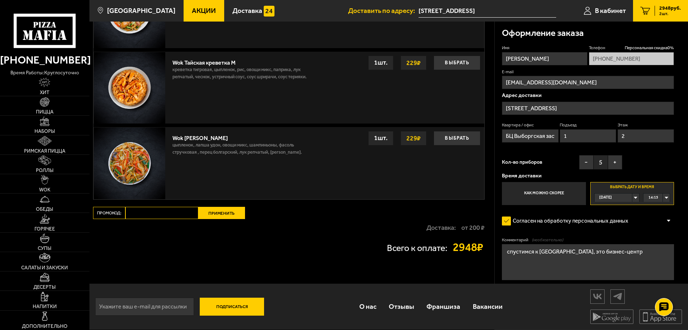
scroll to position [330, 0]
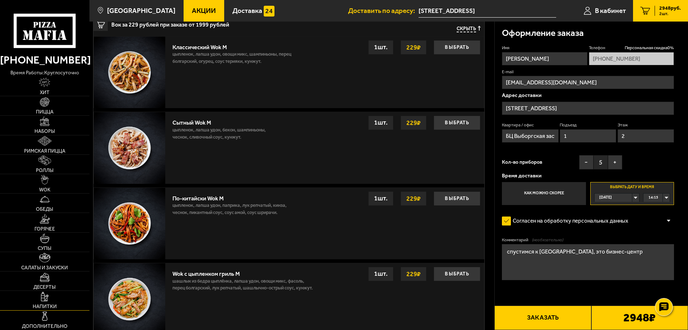
click at [58, 317] on link "Дополнительно" at bounding box center [44, 320] width 89 height 19
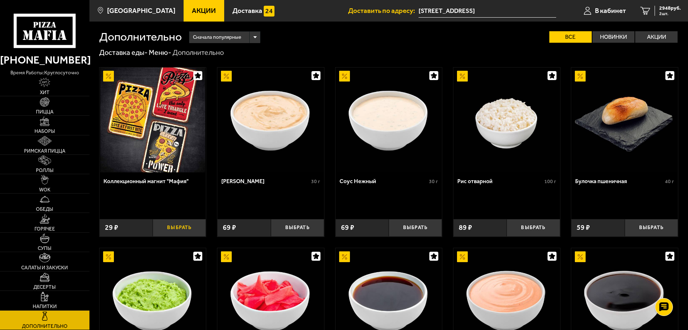
click at [168, 228] on button "Выбрать" at bounding box center [179, 228] width 53 height 18
click at [194, 229] on button "+" at bounding box center [197, 228] width 18 height 18
click at [669, 6] on span "3006 руб." at bounding box center [670, 8] width 22 height 5
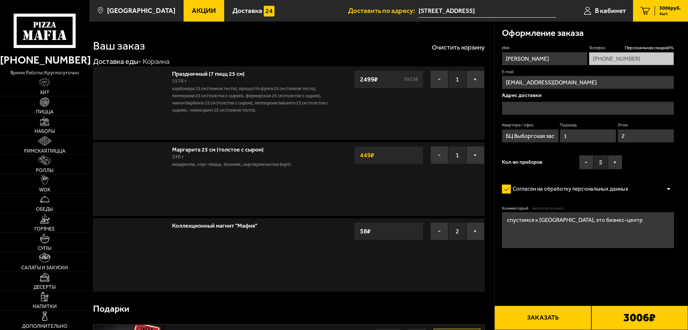
type input "[STREET_ADDRESS]"
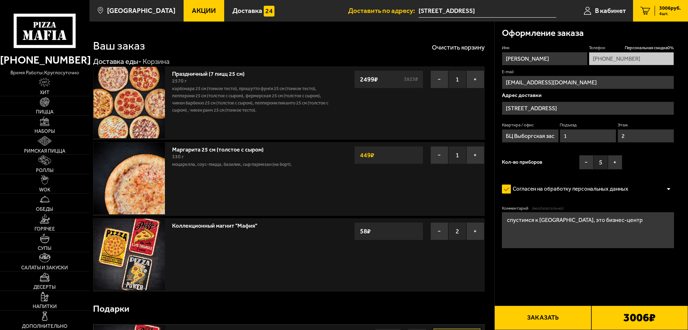
click at [558, 318] on button "Заказать" at bounding box center [542, 318] width 97 height 24
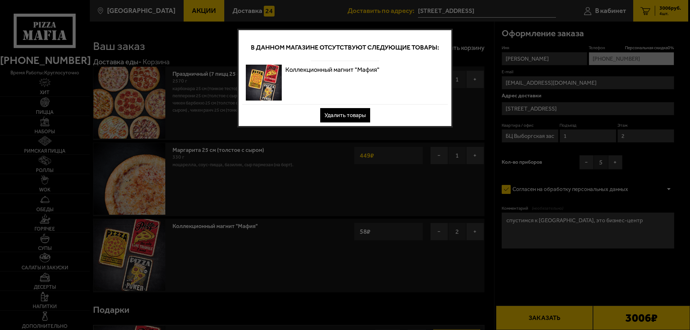
click at [354, 112] on button "Удалить товары" at bounding box center [345, 115] width 50 height 14
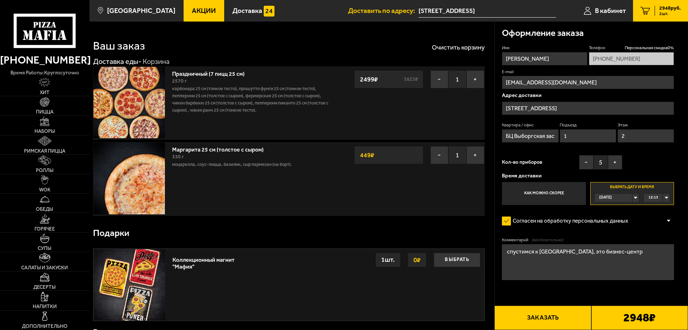
click at [669, 197] on div "12:15" at bounding box center [656, 198] width 26 height 8
click at [657, 208] on span "14:15" at bounding box center [654, 206] width 10 height 8
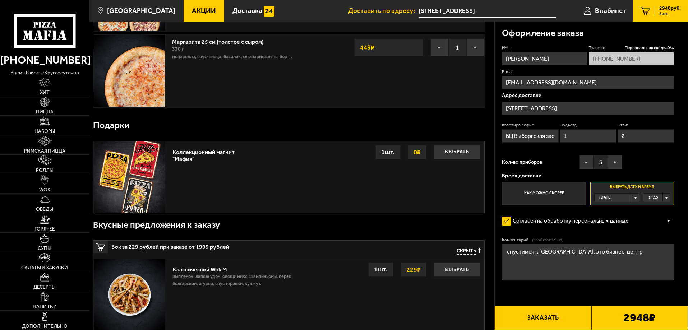
scroll to position [0, 0]
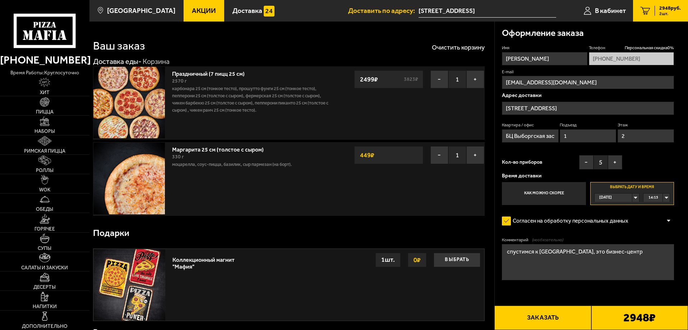
click at [537, 324] on button "Заказать" at bounding box center [542, 318] width 97 height 24
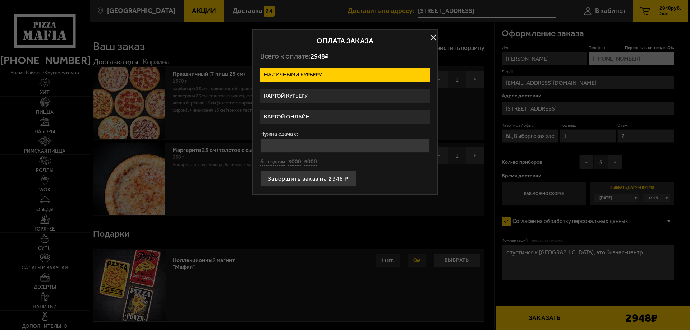
click at [310, 92] on label "Картой курьеру" at bounding box center [345, 96] width 170 height 14
click at [0, 0] on input "Картой курьеру" at bounding box center [0, 0] width 0 height 0
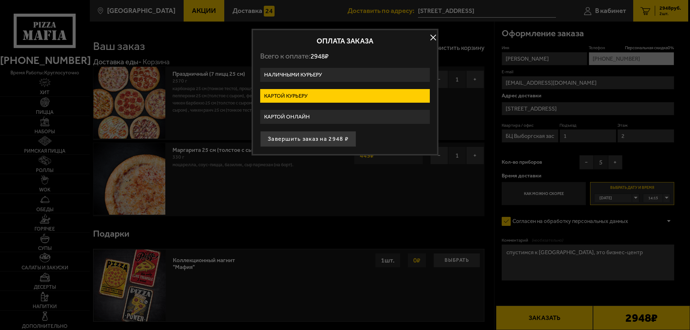
click at [293, 95] on label "Картой курьеру" at bounding box center [345, 96] width 170 height 14
click at [0, 0] on input "Картой курьеру" at bounding box center [0, 0] width 0 height 0
click at [311, 141] on button "Завершить заказ на 2948 ₽" at bounding box center [308, 139] width 96 height 16
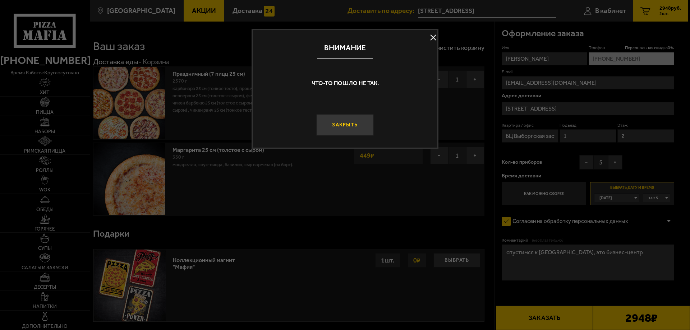
click at [356, 124] on button "Закрыть" at bounding box center [344, 125] width 57 height 22
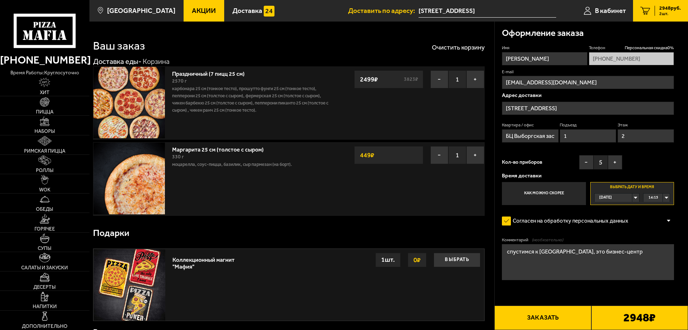
click at [37, 28] on icon at bounding box center [45, 31] width 62 height 34
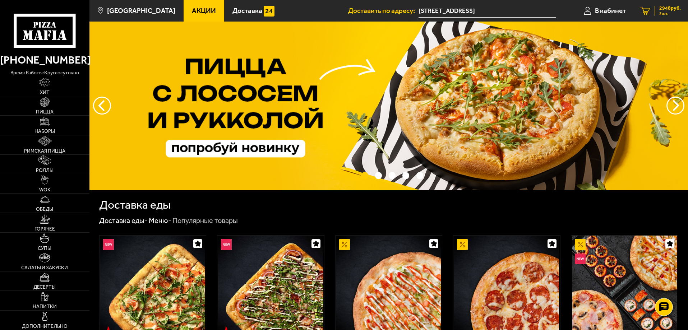
click at [670, 8] on span "2948 руб." at bounding box center [670, 8] width 22 height 5
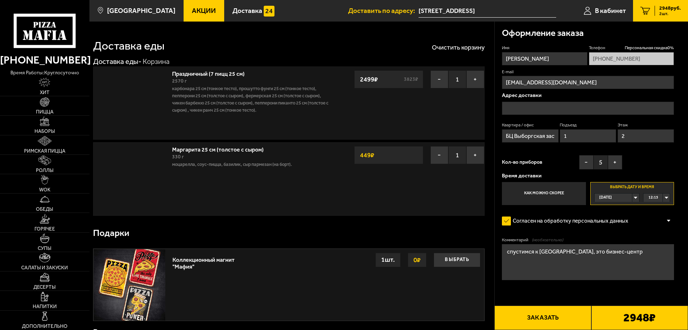
type input "[STREET_ADDRESS]"
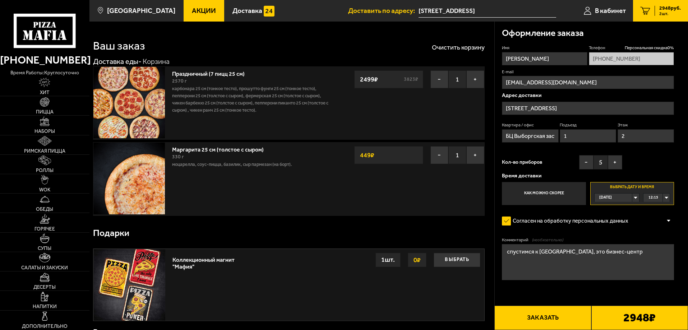
click at [70, 31] on icon at bounding box center [45, 31] width 62 height 34
